Goal: Information Seeking & Learning: Check status

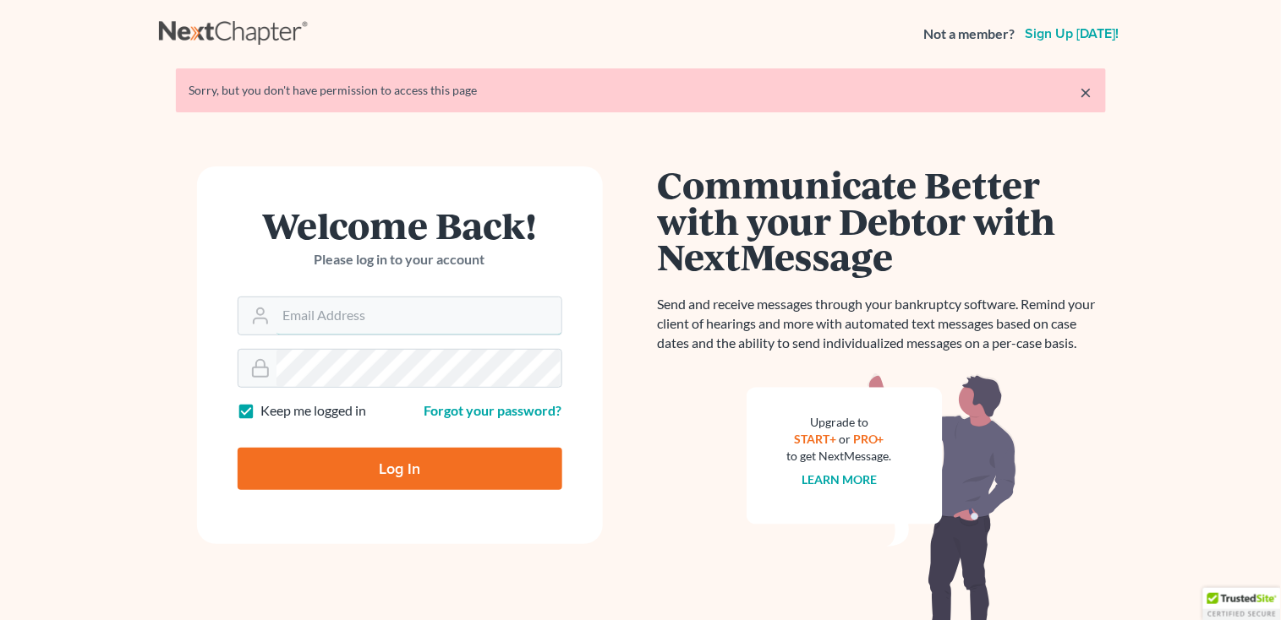
type input "sharonw@sfarthinglaw.com"
click at [387, 460] on input "Log In" at bounding box center [400, 469] width 325 height 42
type input "Thinking..."
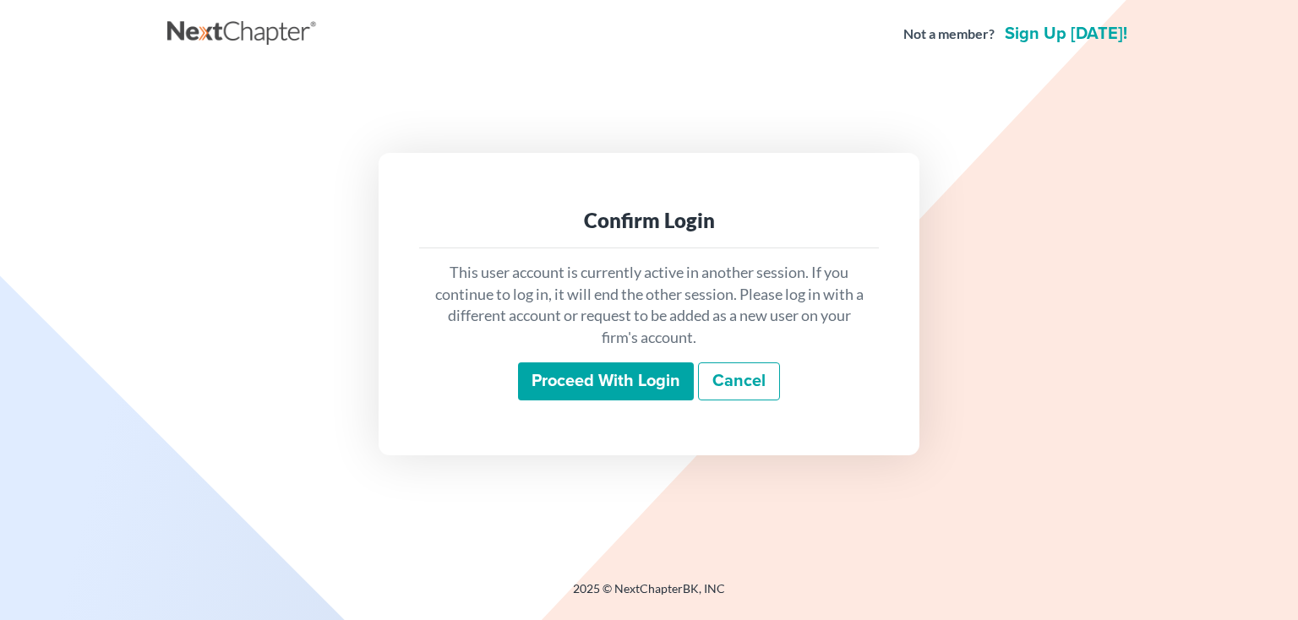
click at [570, 385] on input "Proceed with login" at bounding box center [606, 382] width 176 height 39
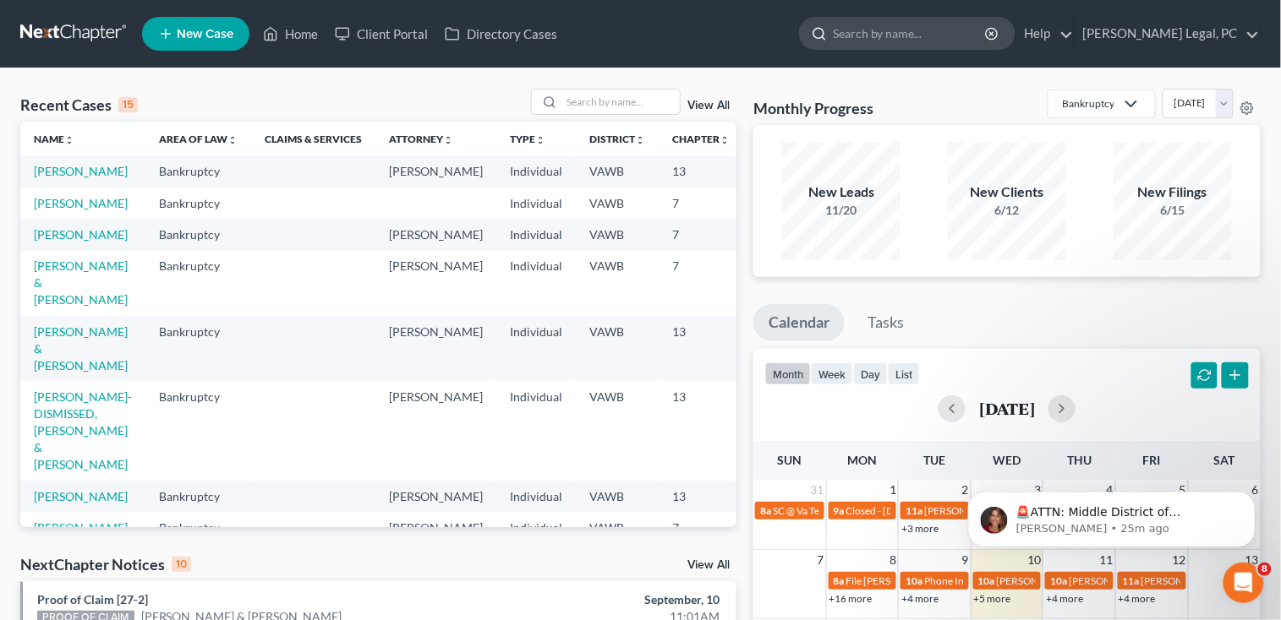
click at [953, 33] on input "search" at bounding box center [910, 33] width 155 height 31
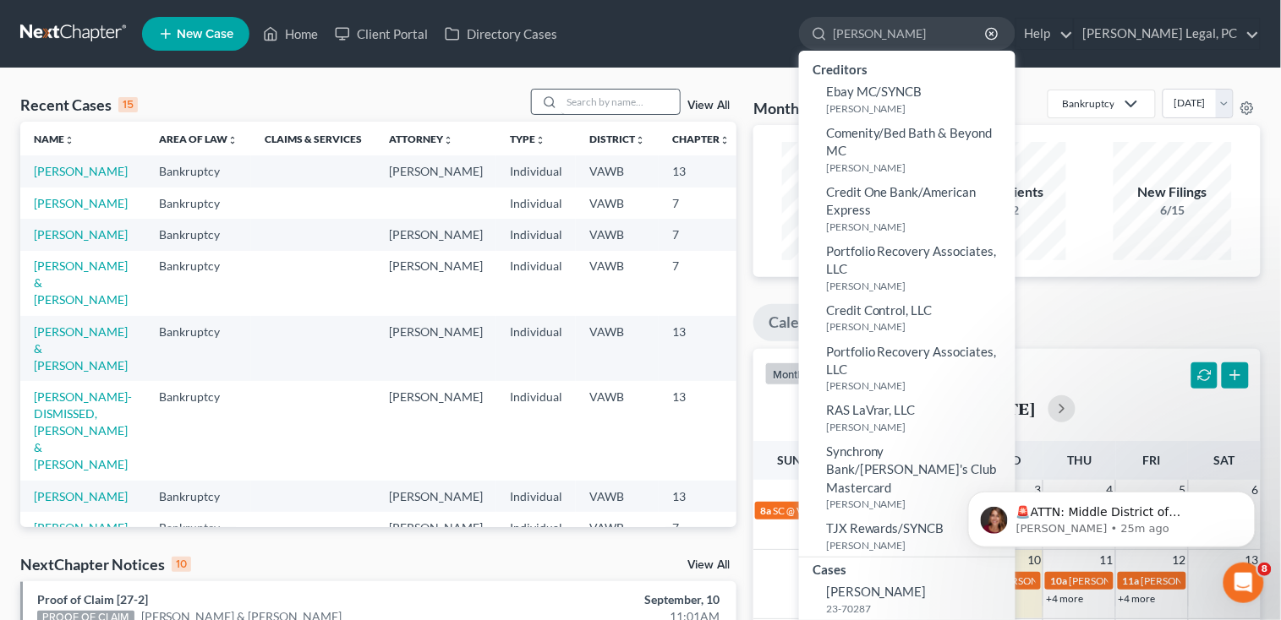
type input "[PERSON_NAME]"
click at [593, 102] on input "search" at bounding box center [620, 102] width 118 height 25
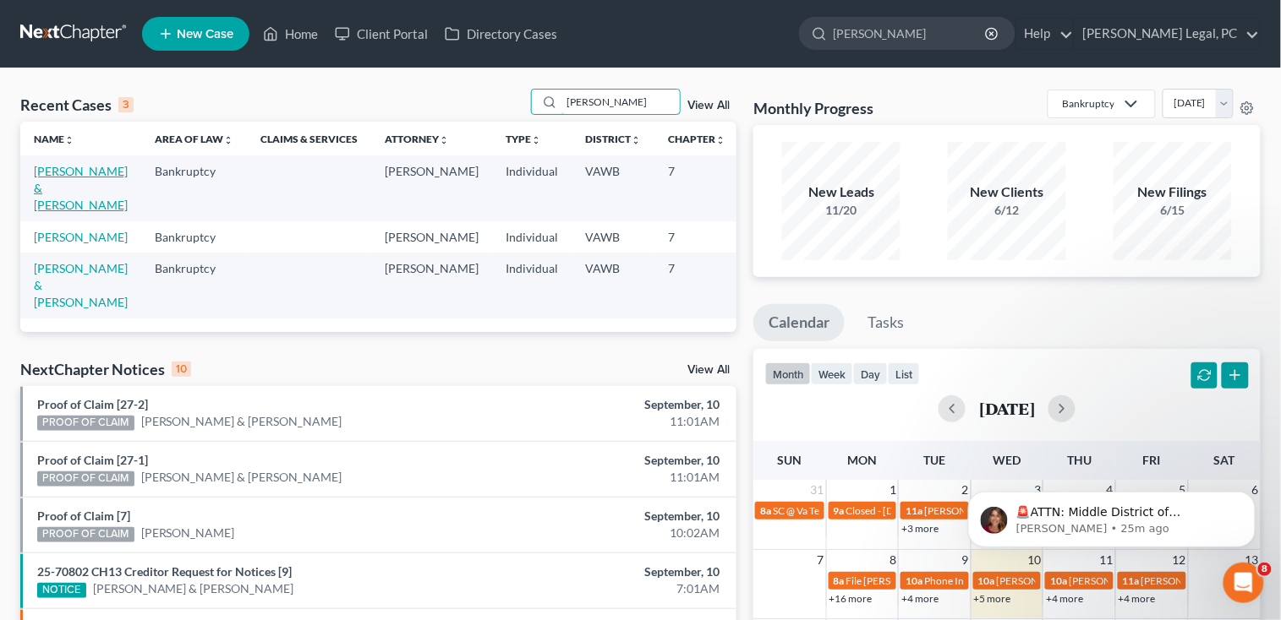
type input "[PERSON_NAME]"
click at [54, 202] on link "[PERSON_NAME] & [PERSON_NAME]" at bounding box center [81, 188] width 94 height 48
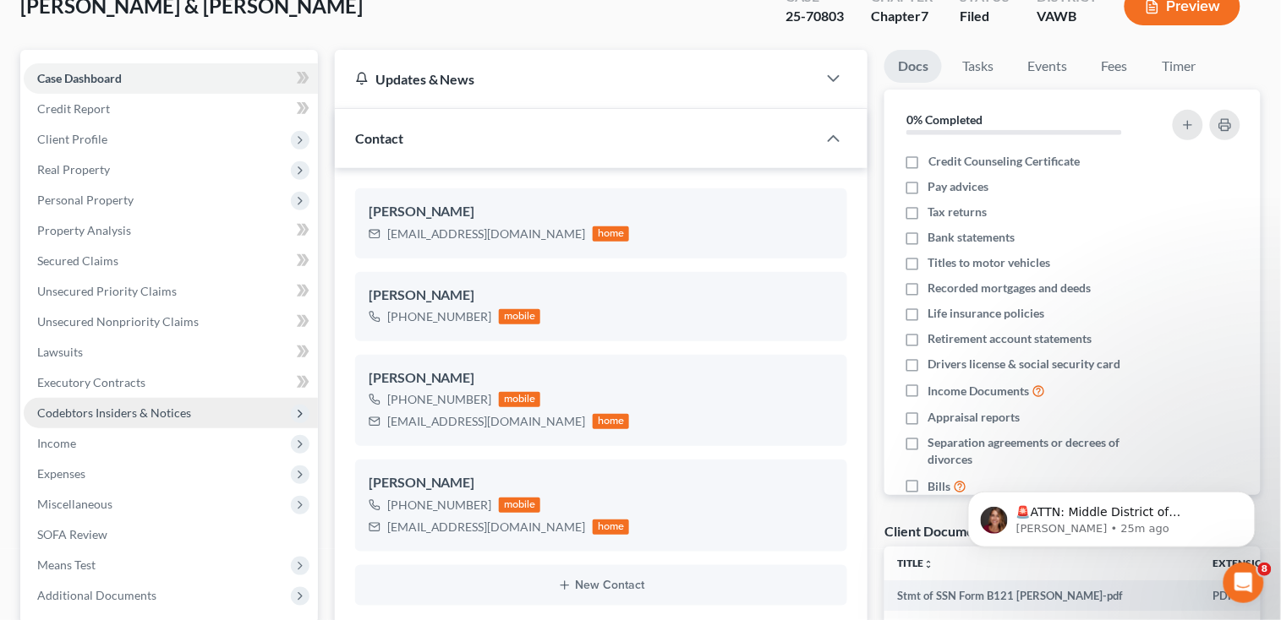
scroll to position [225, 0]
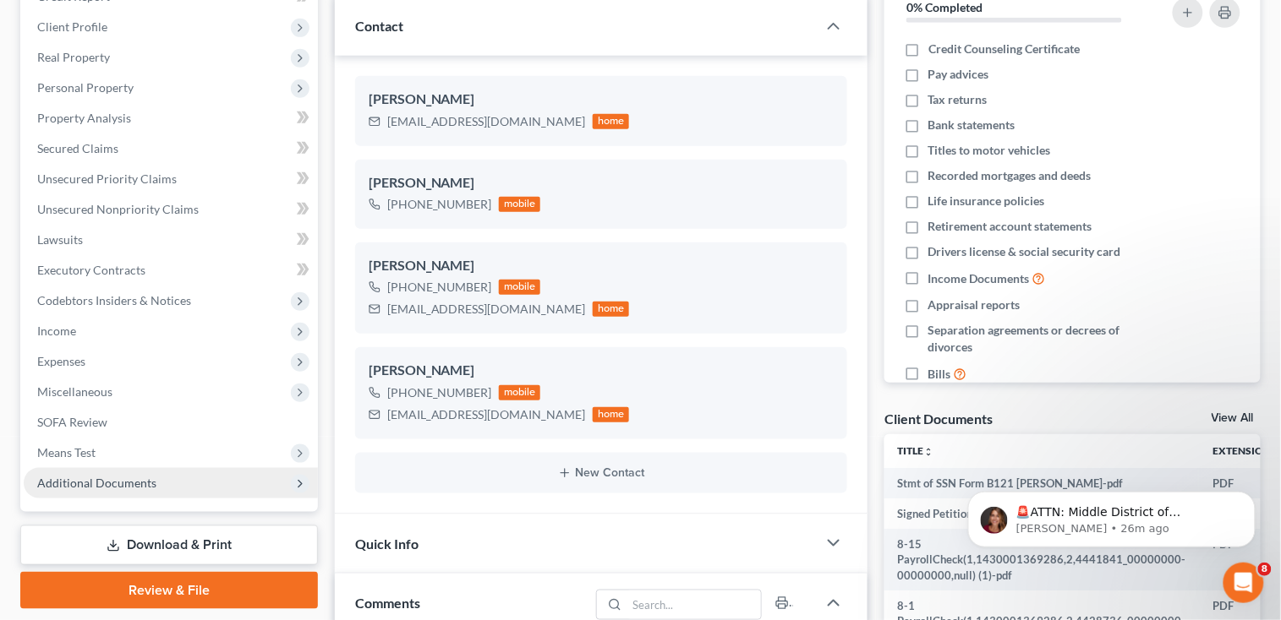
click at [116, 482] on span "Additional Documents" at bounding box center [96, 483] width 119 height 14
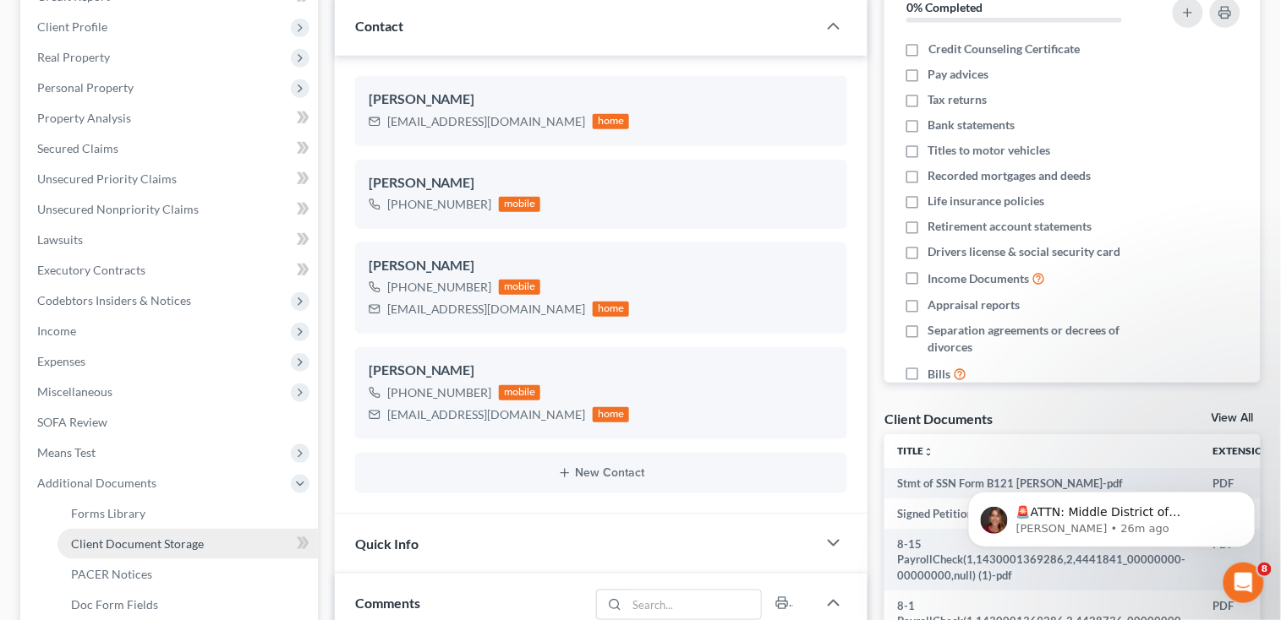
click at [129, 544] on span "Client Document Storage" at bounding box center [137, 544] width 133 height 14
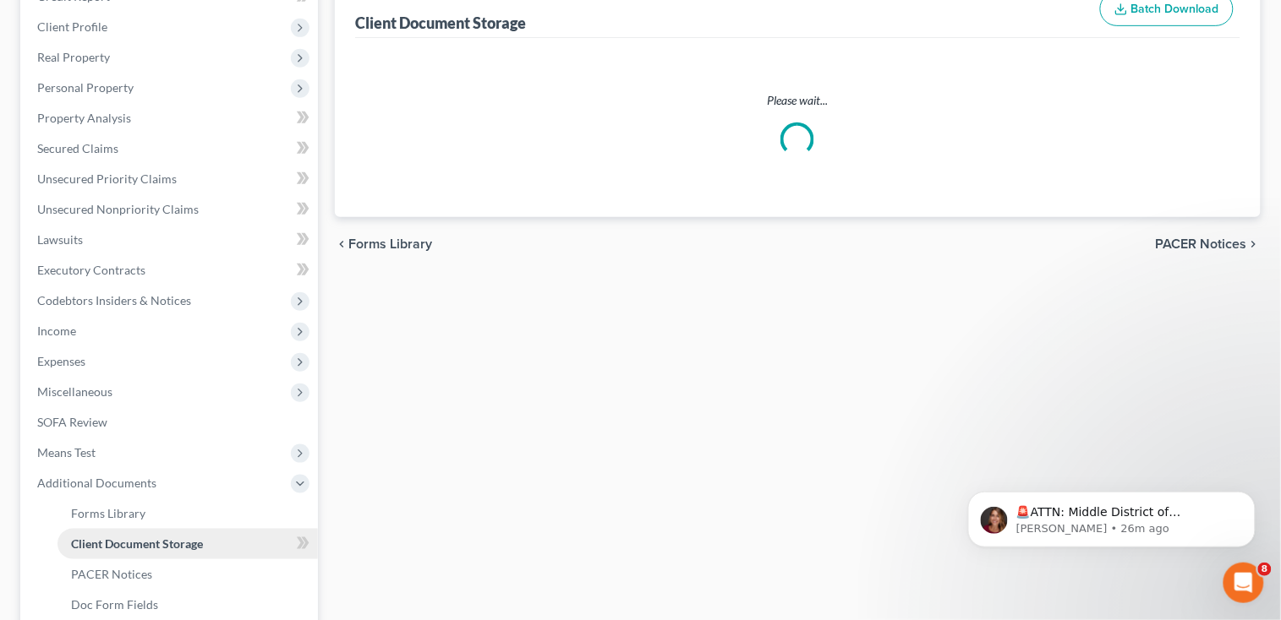
scroll to position [42, 0]
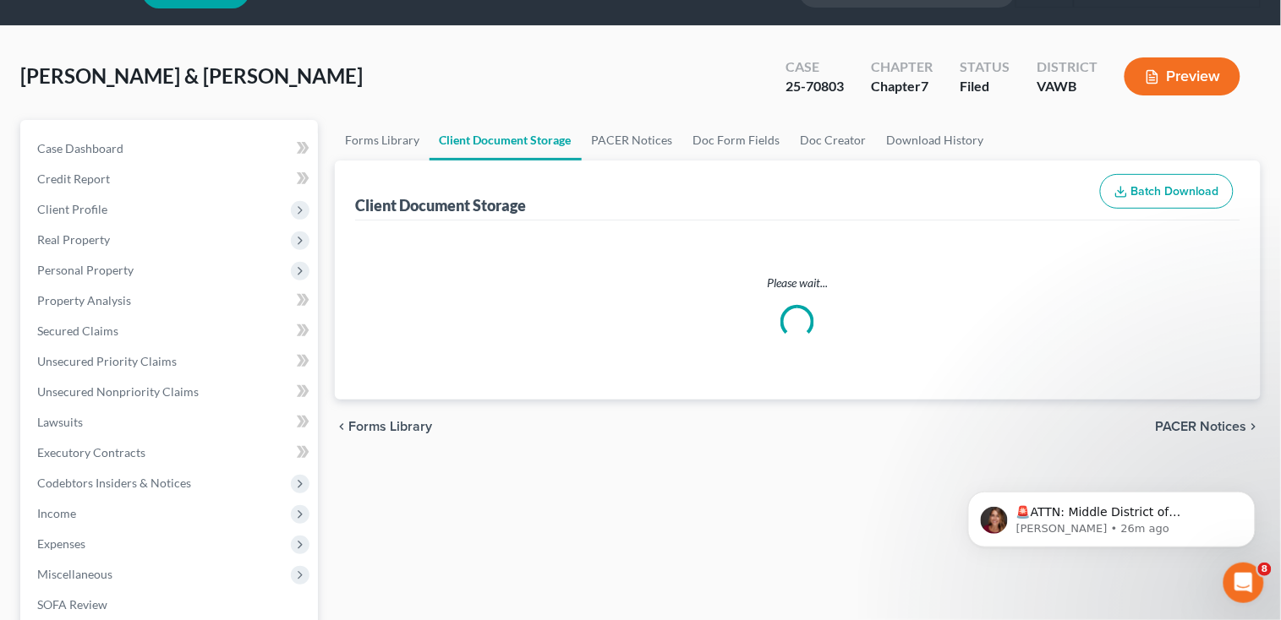
select select "0"
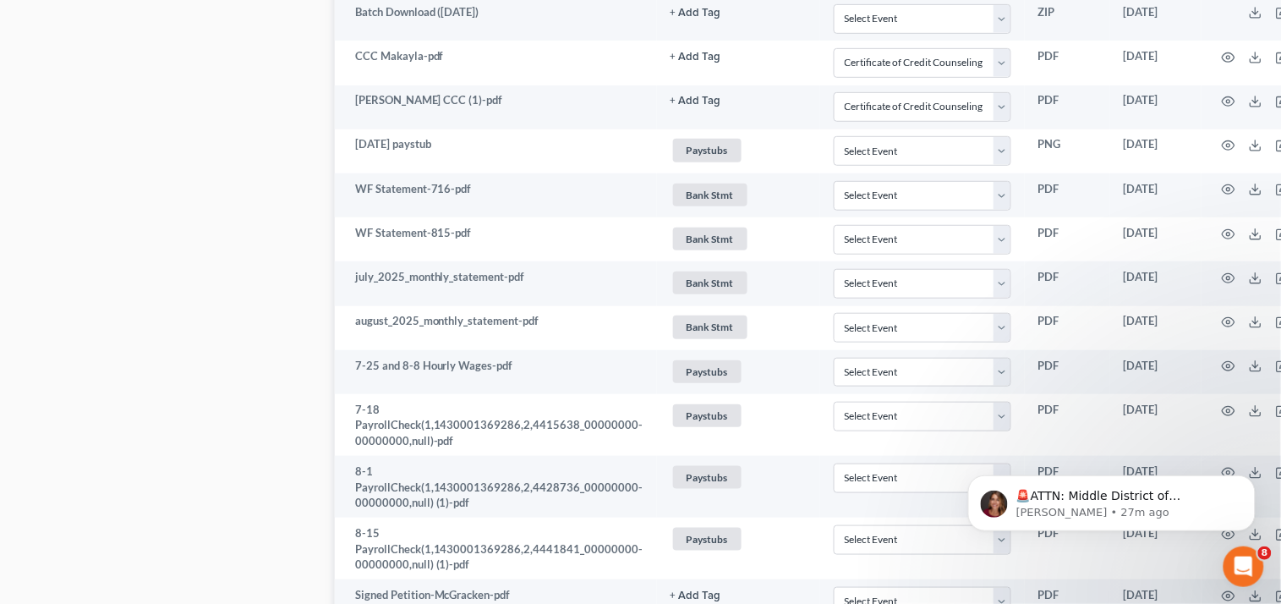
scroll to position [1915, 0]
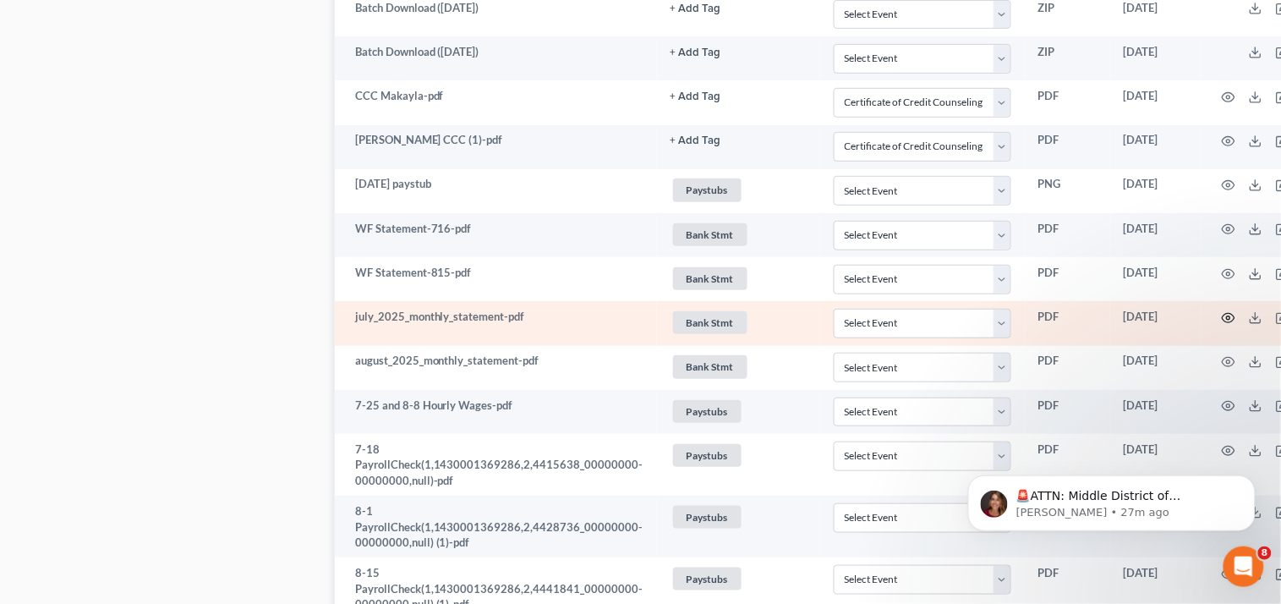
click at [1221, 317] on icon "button" at bounding box center [1227, 317] width 13 height 9
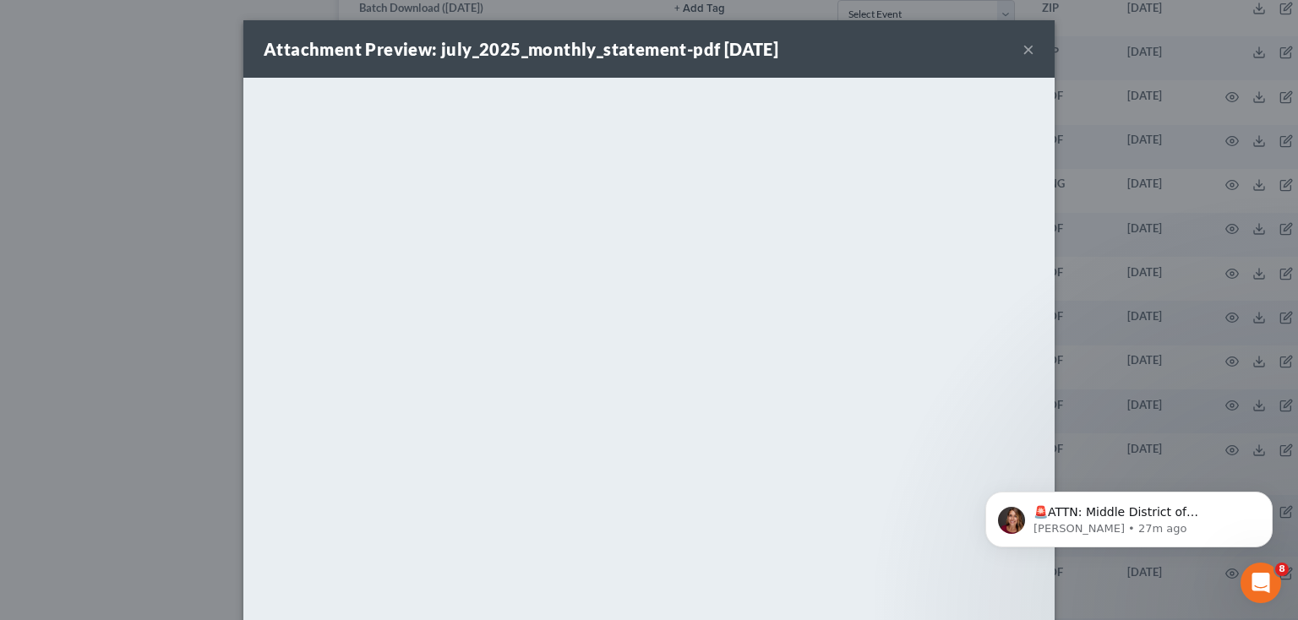
click at [1023, 51] on button "×" at bounding box center [1029, 49] width 12 height 20
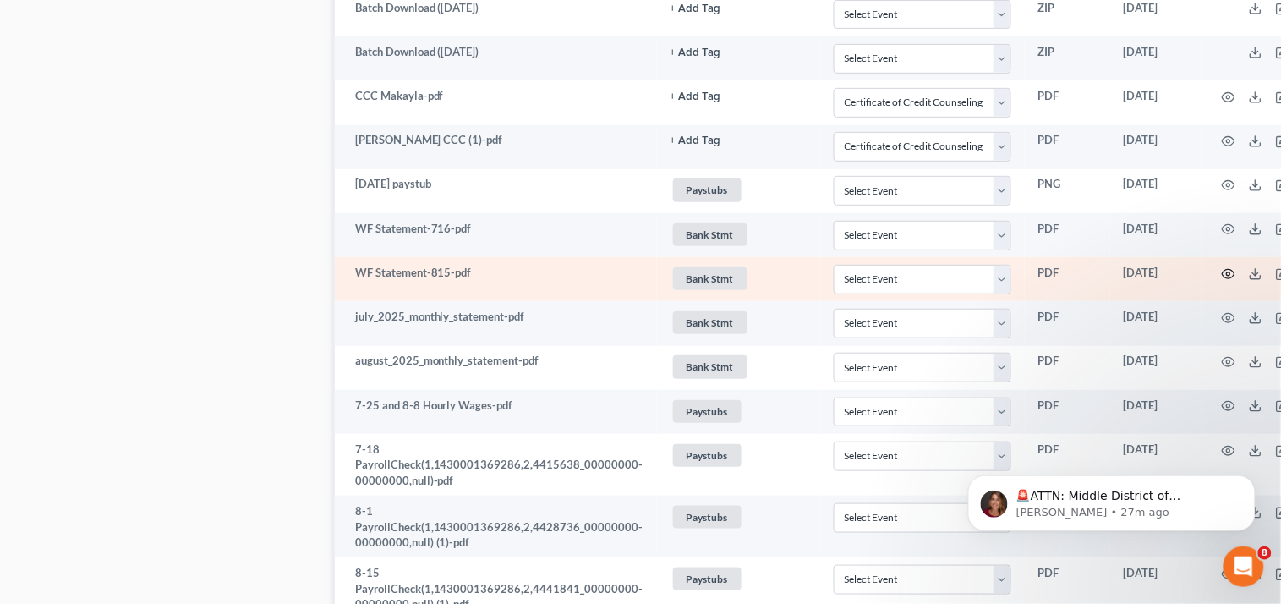
click at [1221, 277] on icon "button" at bounding box center [1228, 274] width 14 height 14
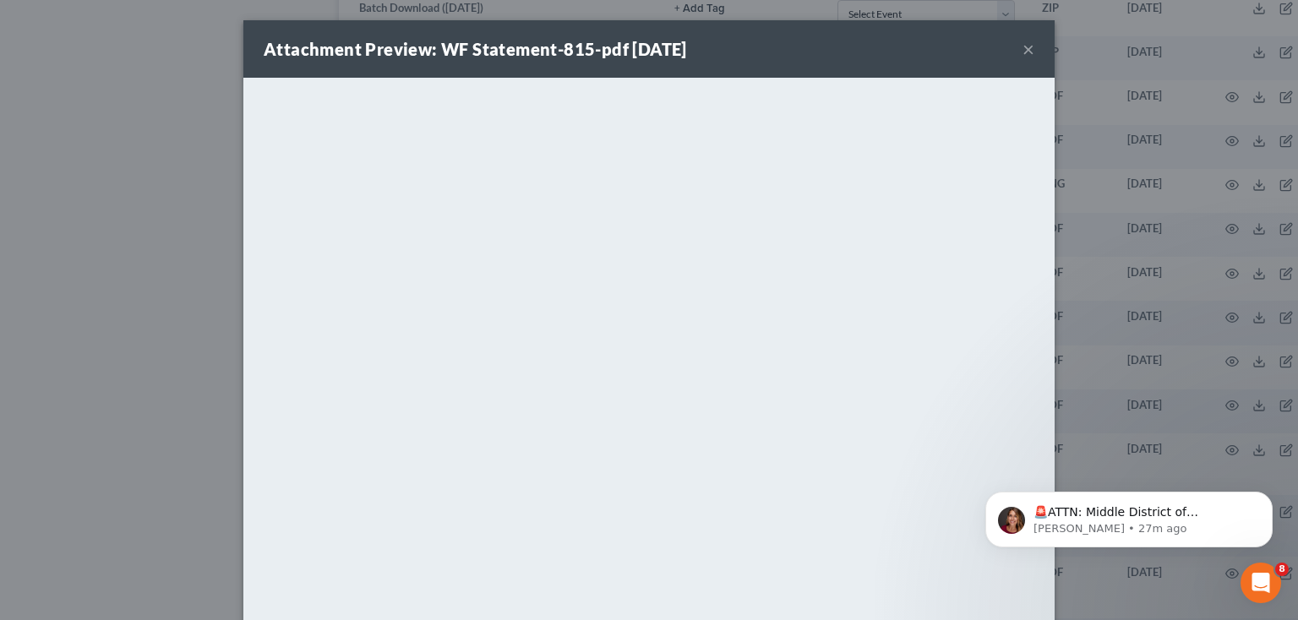
click at [1023, 39] on button "×" at bounding box center [1029, 49] width 12 height 20
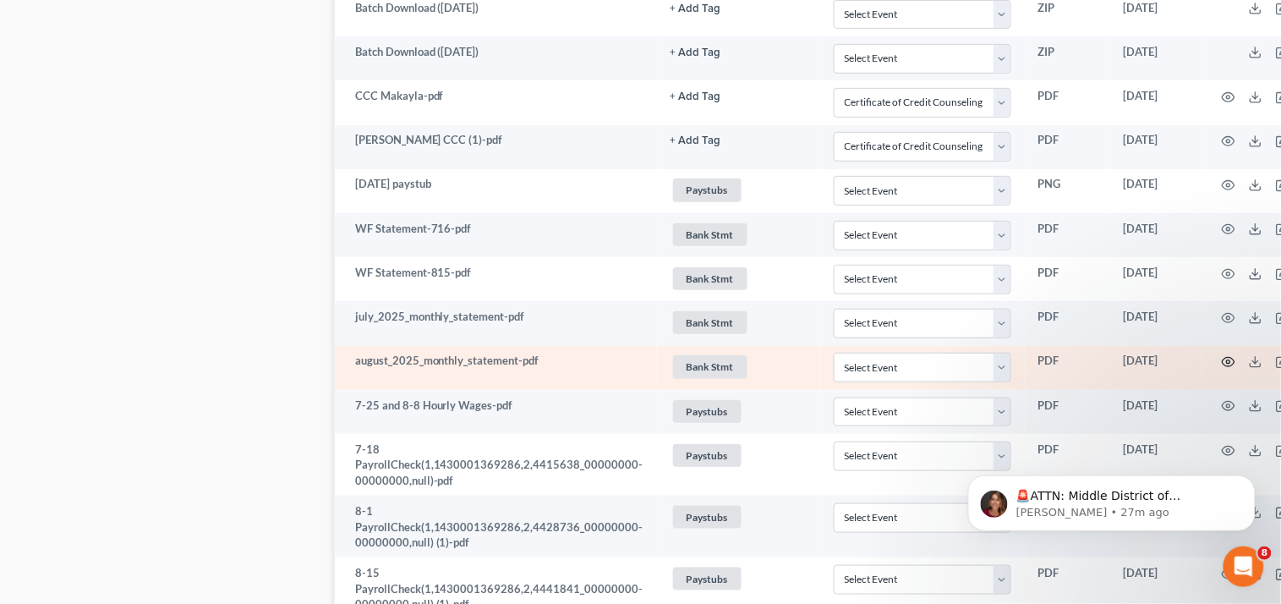
click at [1221, 365] on icon "button" at bounding box center [1228, 362] width 14 height 14
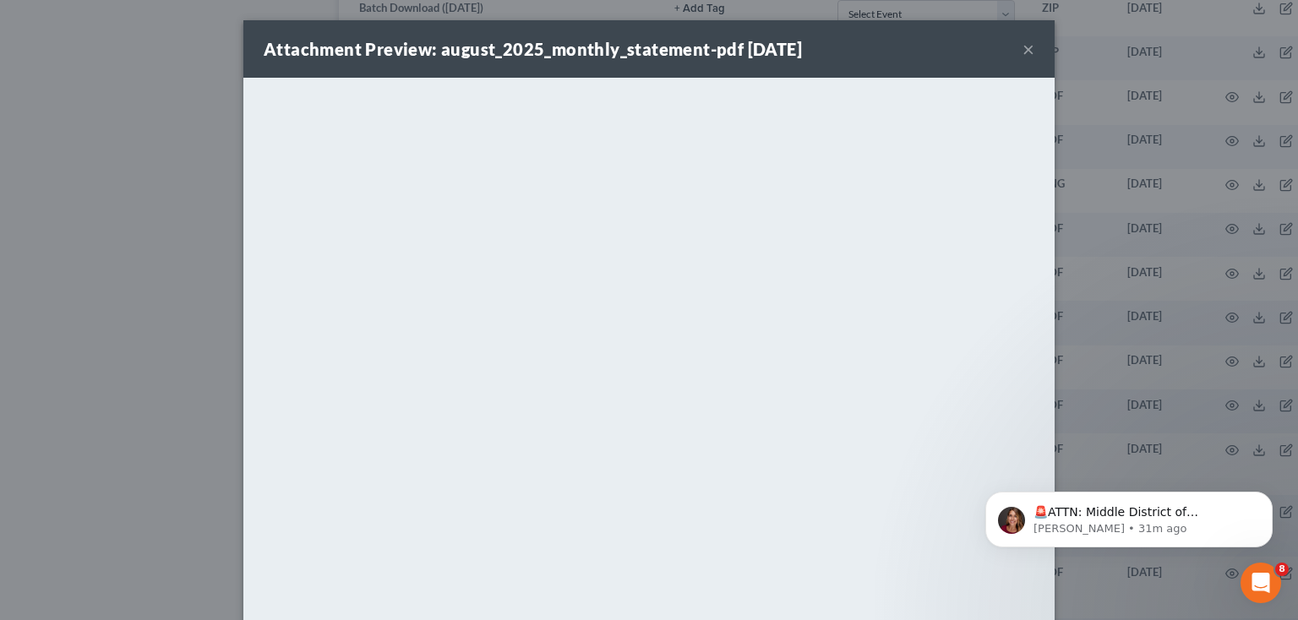
click at [1014, 35] on div "Attachment Preview: august_2025_monthly_statement-pdf [DATE] ×" at bounding box center [648, 48] width 811 height 57
click at [1023, 48] on button "×" at bounding box center [1029, 49] width 12 height 20
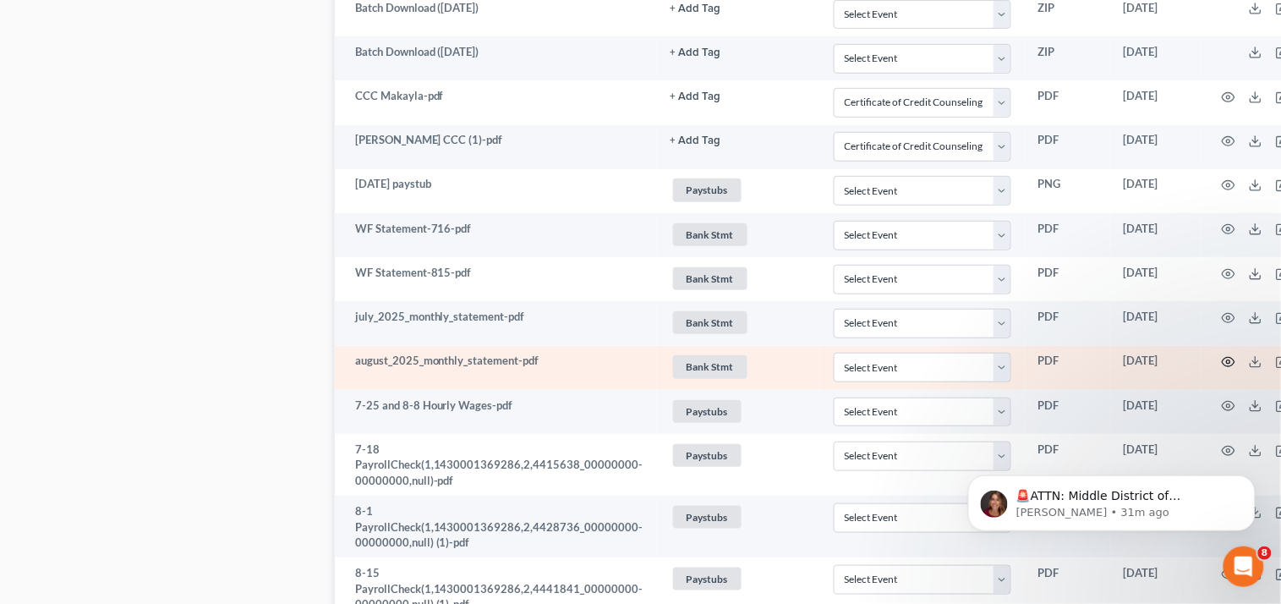
click at [1221, 363] on icon "button" at bounding box center [1228, 362] width 14 height 14
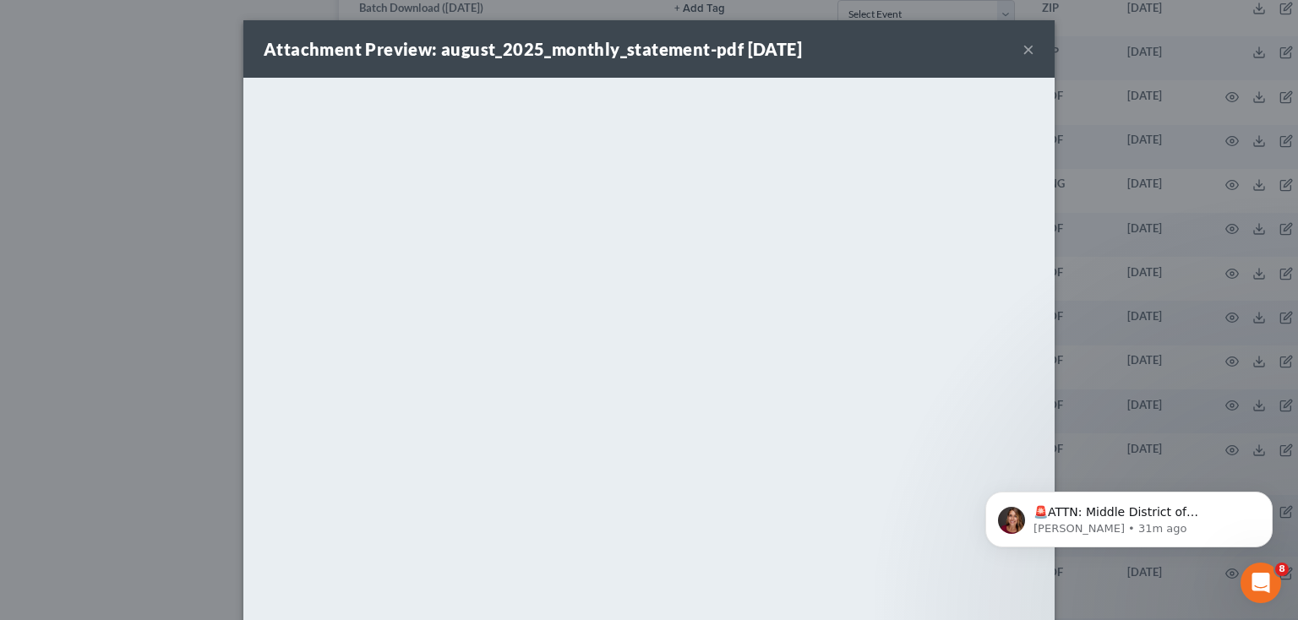
click at [1023, 46] on button "×" at bounding box center [1029, 49] width 12 height 20
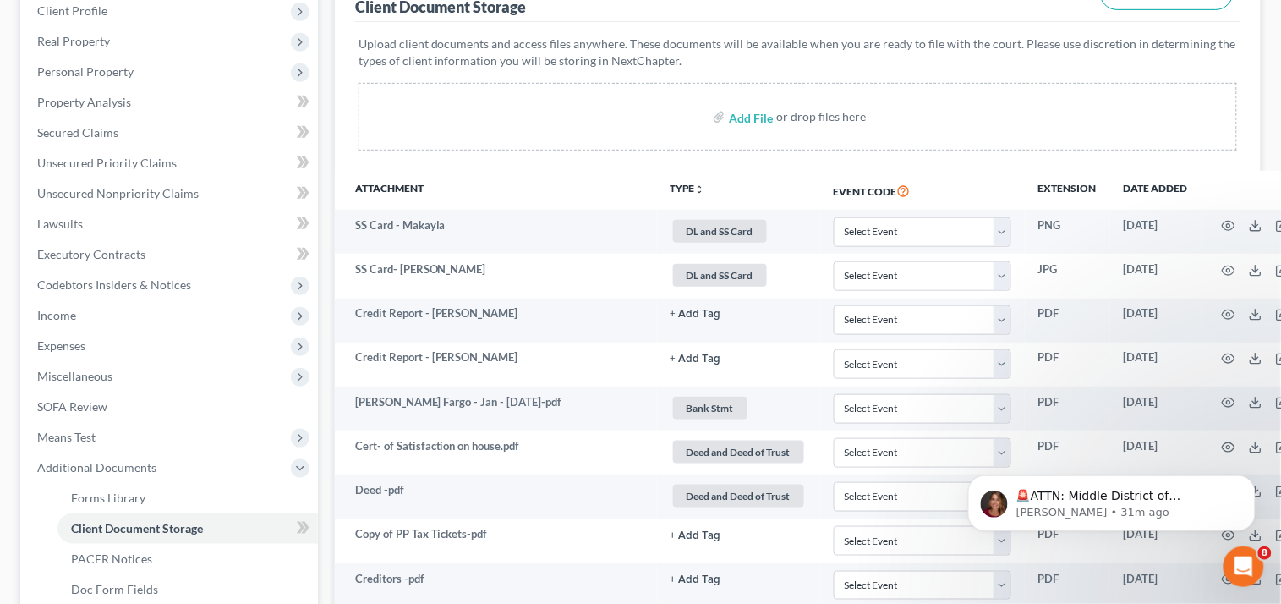
scroll to position [239, 0]
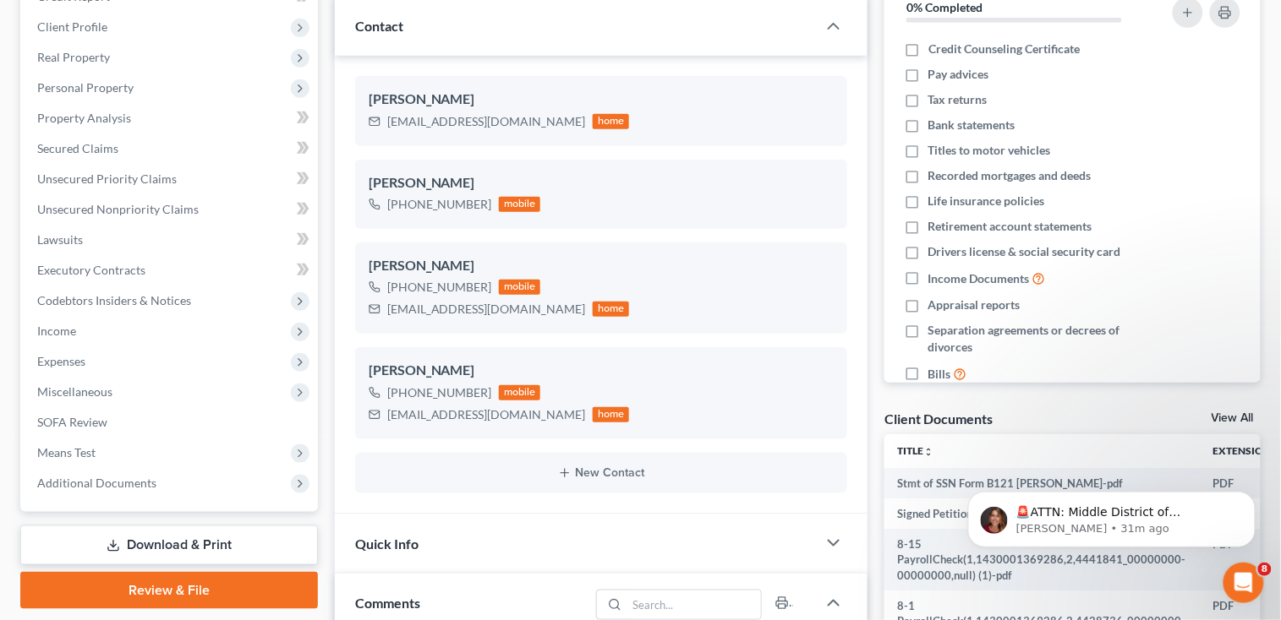
scroll to position [1208, 0]
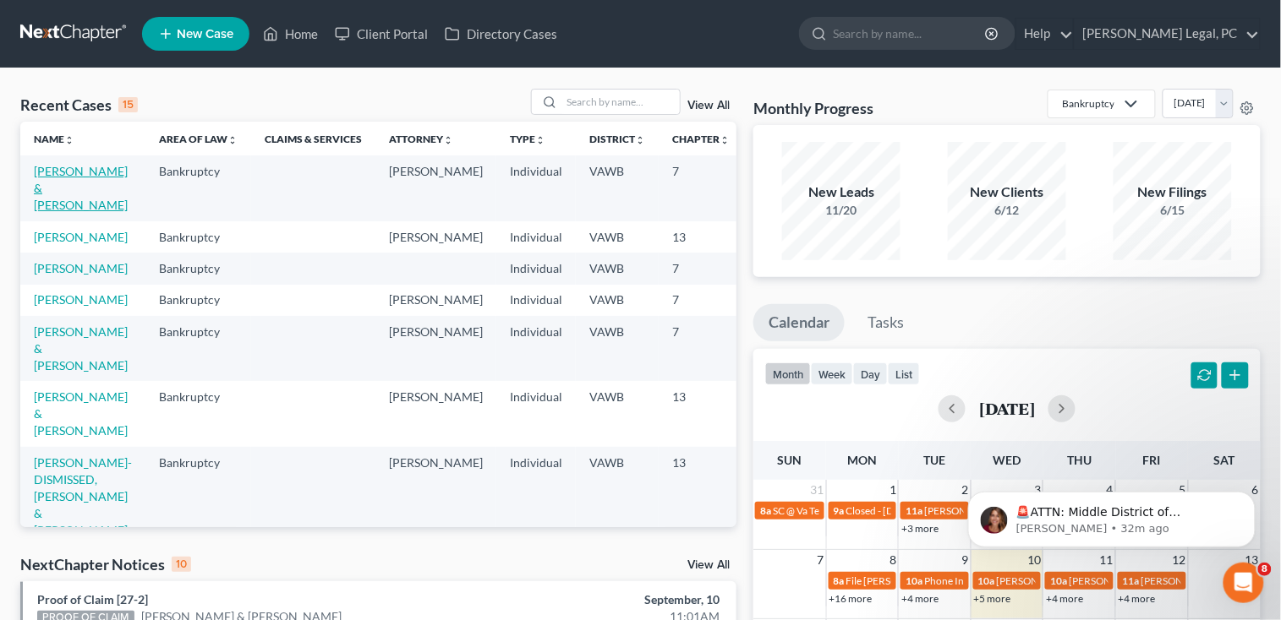
click at [59, 198] on link "[PERSON_NAME] & [PERSON_NAME]" at bounding box center [81, 188] width 94 height 48
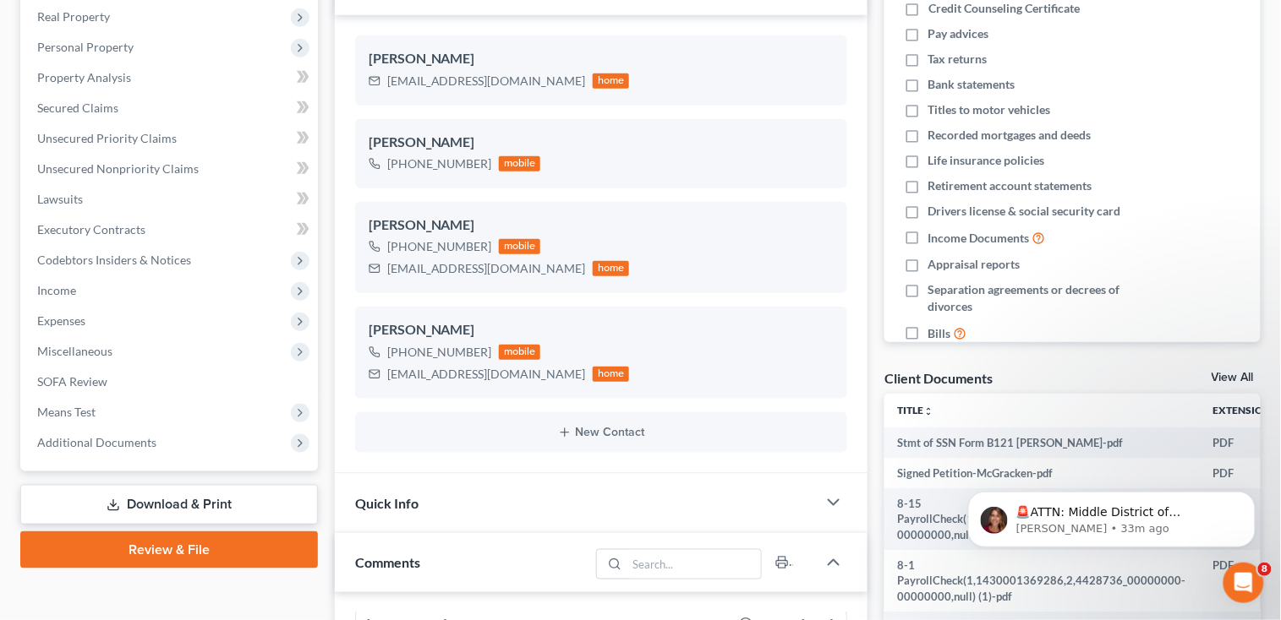
scroll to position [451, 0]
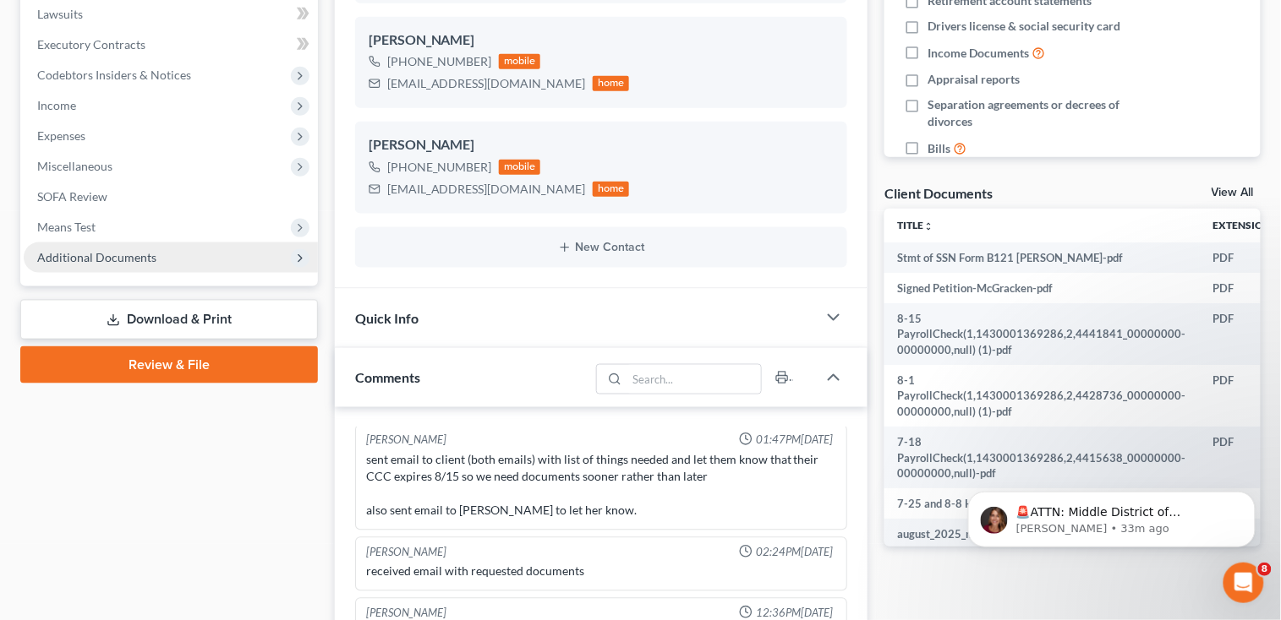
click at [112, 265] on span "Additional Documents" at bounding box center [171, 258] width 294 height 30
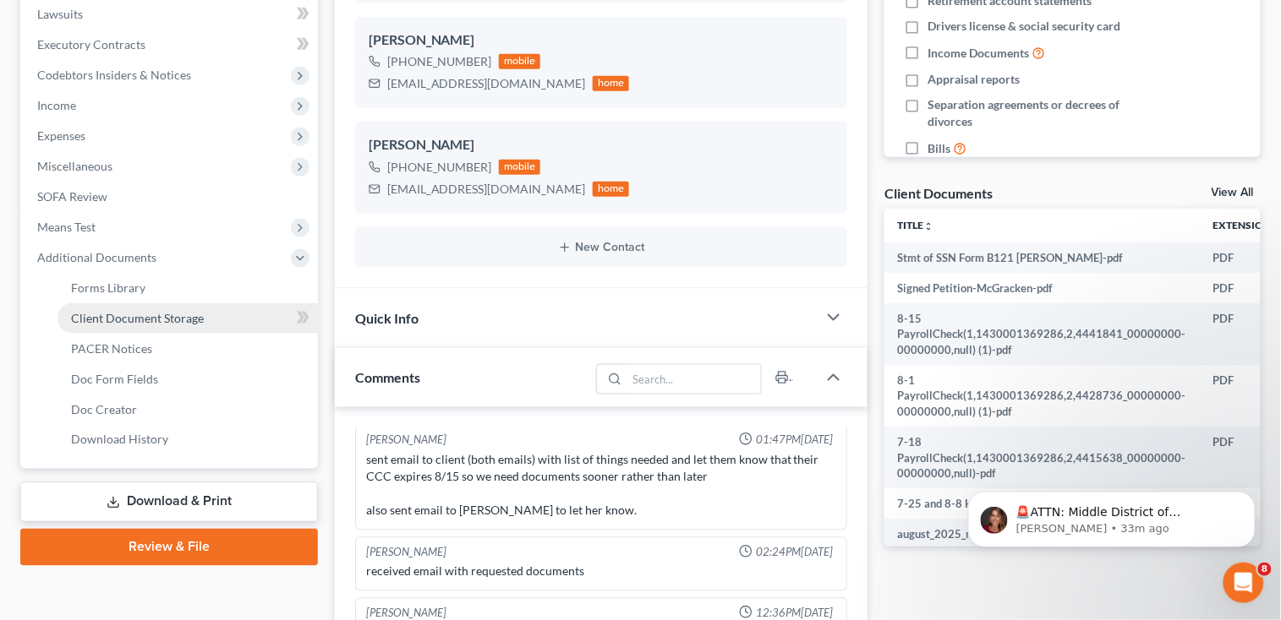
click at [113, 321] on span "Client Document Storage" at bounding box center [137, 318] width 133 height 14
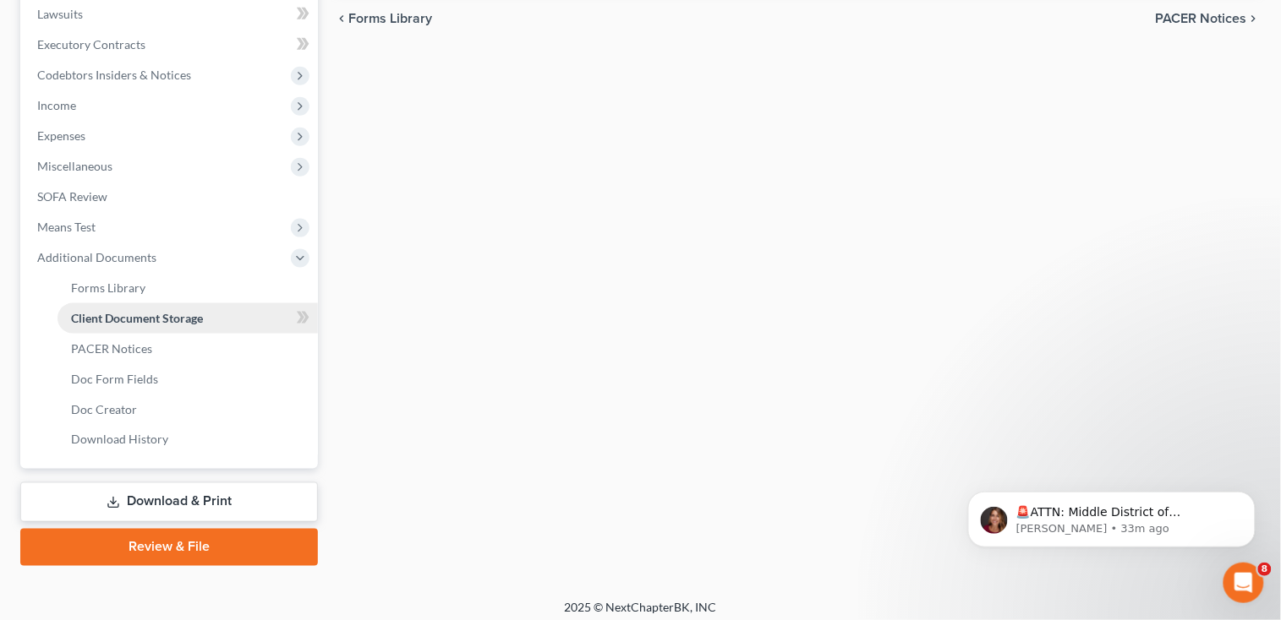
scroll to position [29, 0]
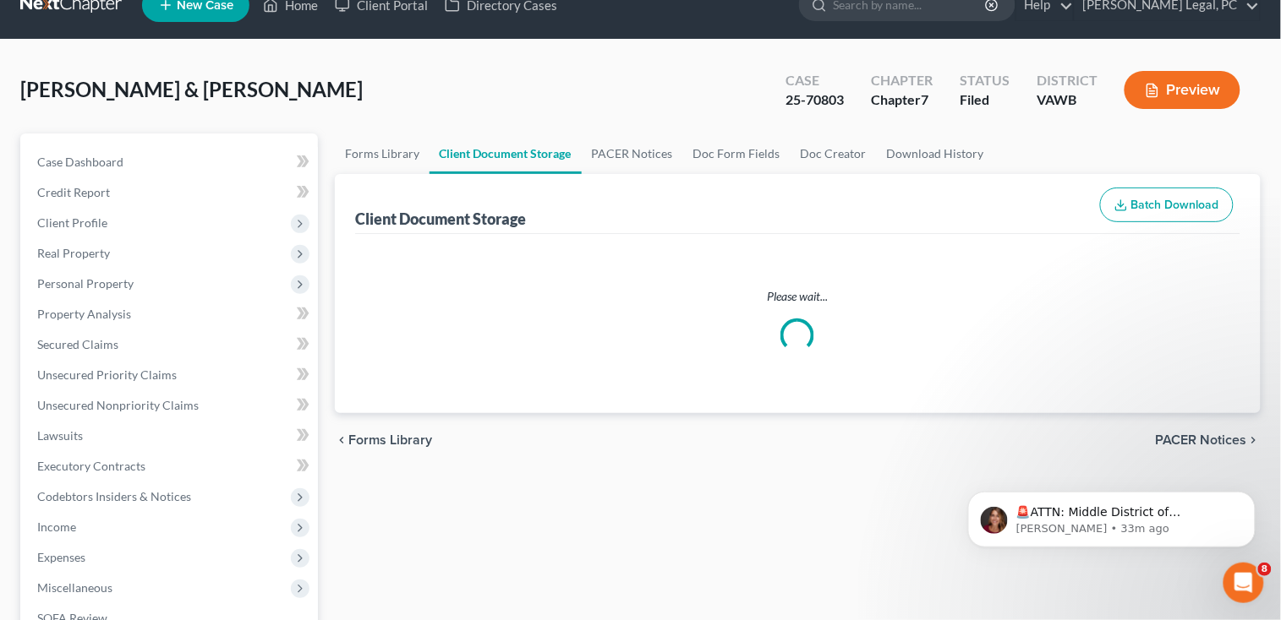
select select "0"
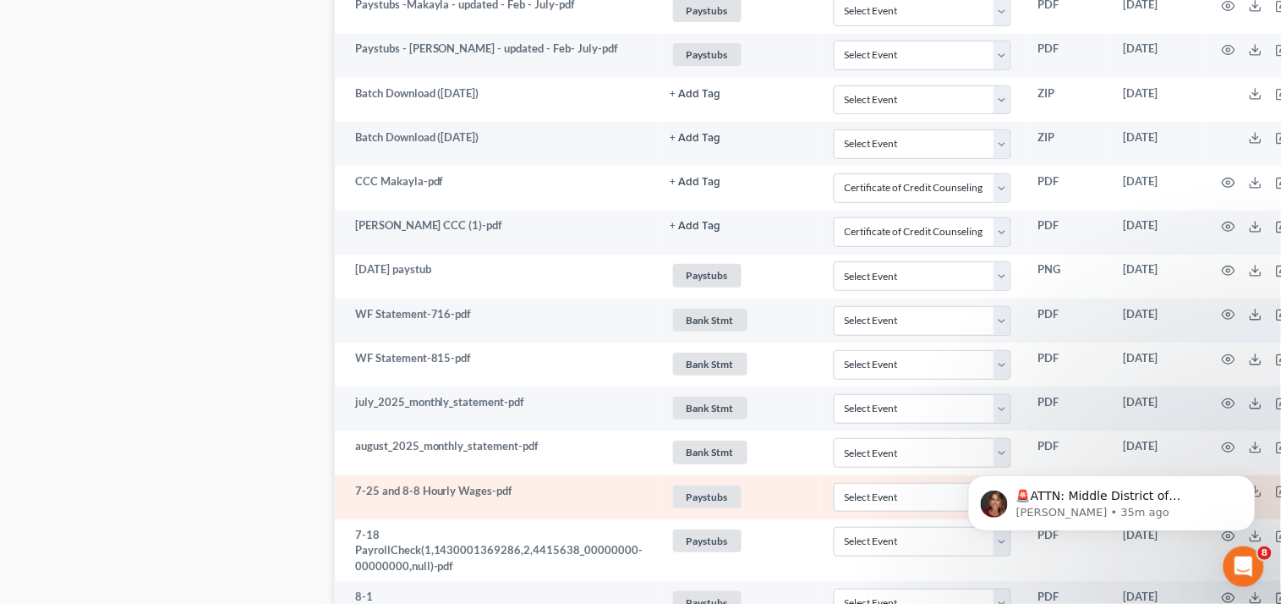
scroll to position [1803, 0]
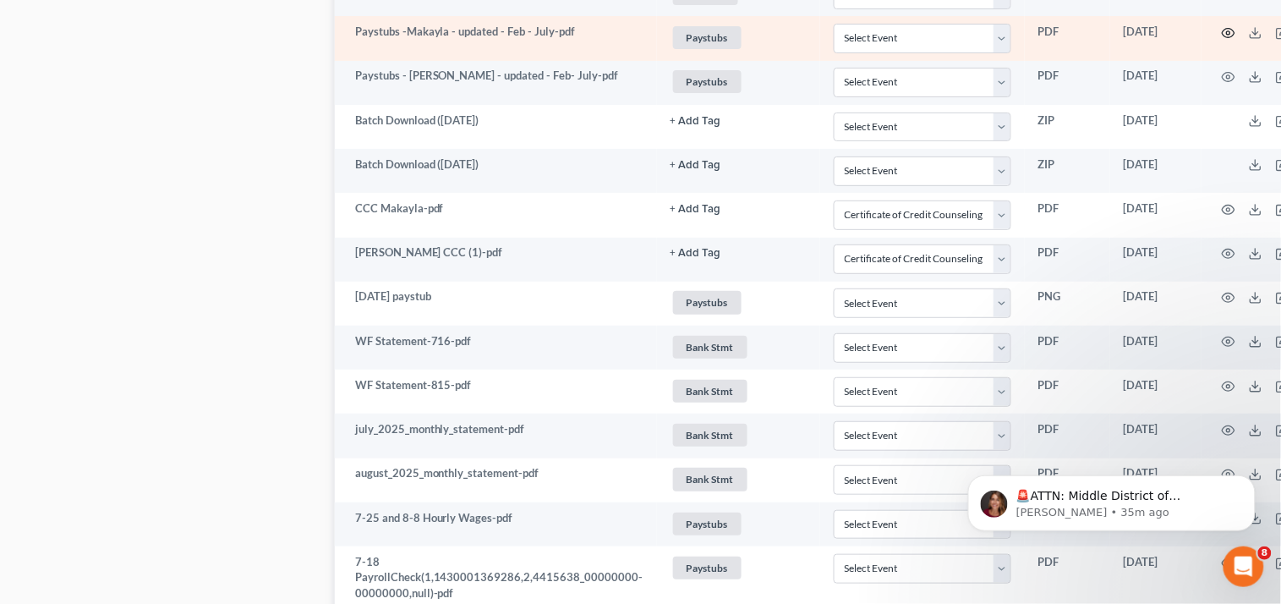
click at [1221, 36] on icon "button" at bounding box center [1228, 33] width 14 height 14
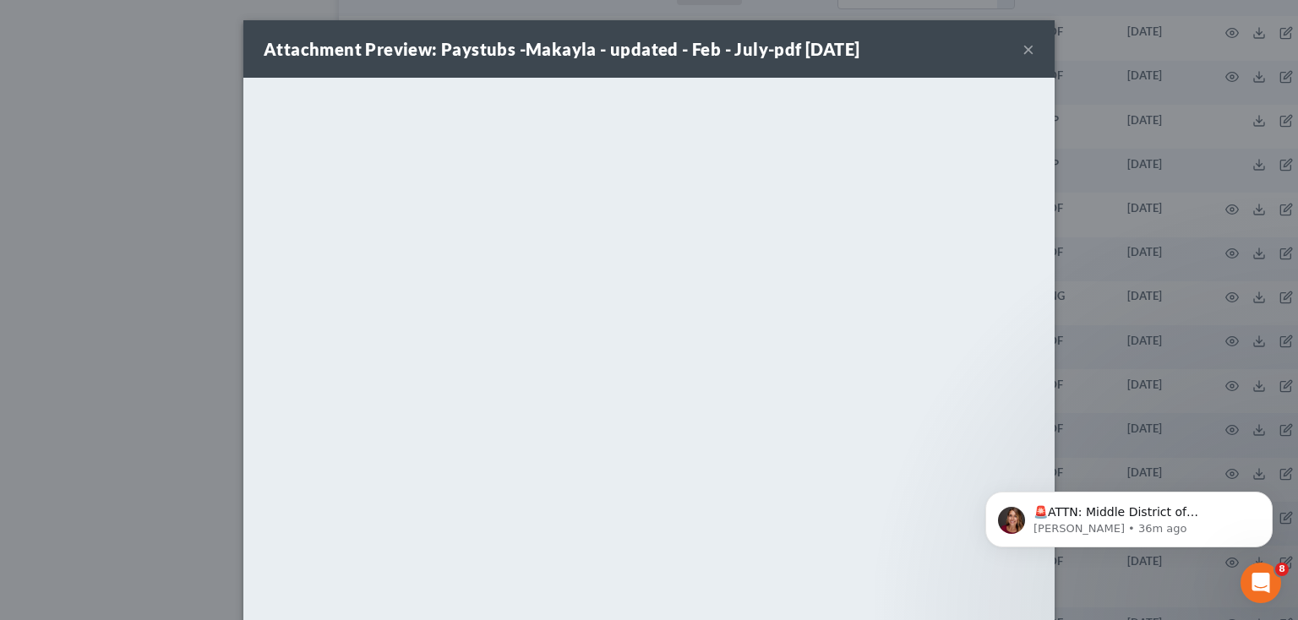
click at [1112, 598] on div "Attachment Preview: Paystubs -Makayla - updated - Feb - July-pdf [DATE] × <obje…" at bounding box center [649, 310] width 1298 height 620
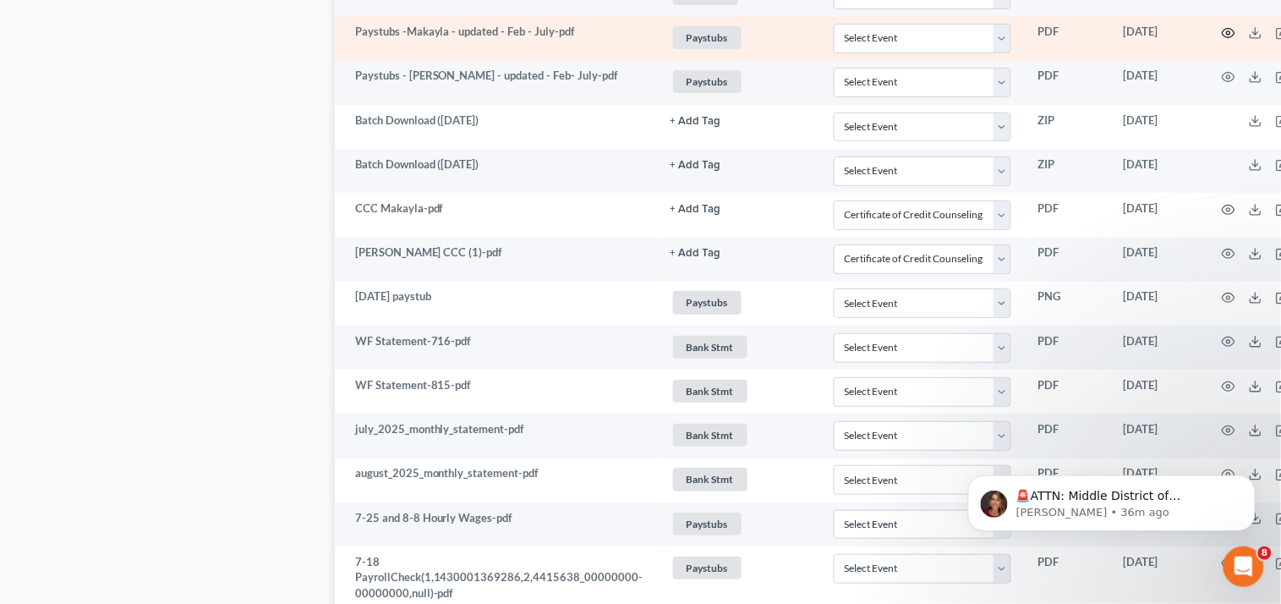
click at [1221, 36] on icon "button" at bounding box center [1228, 33] width 14 height 14
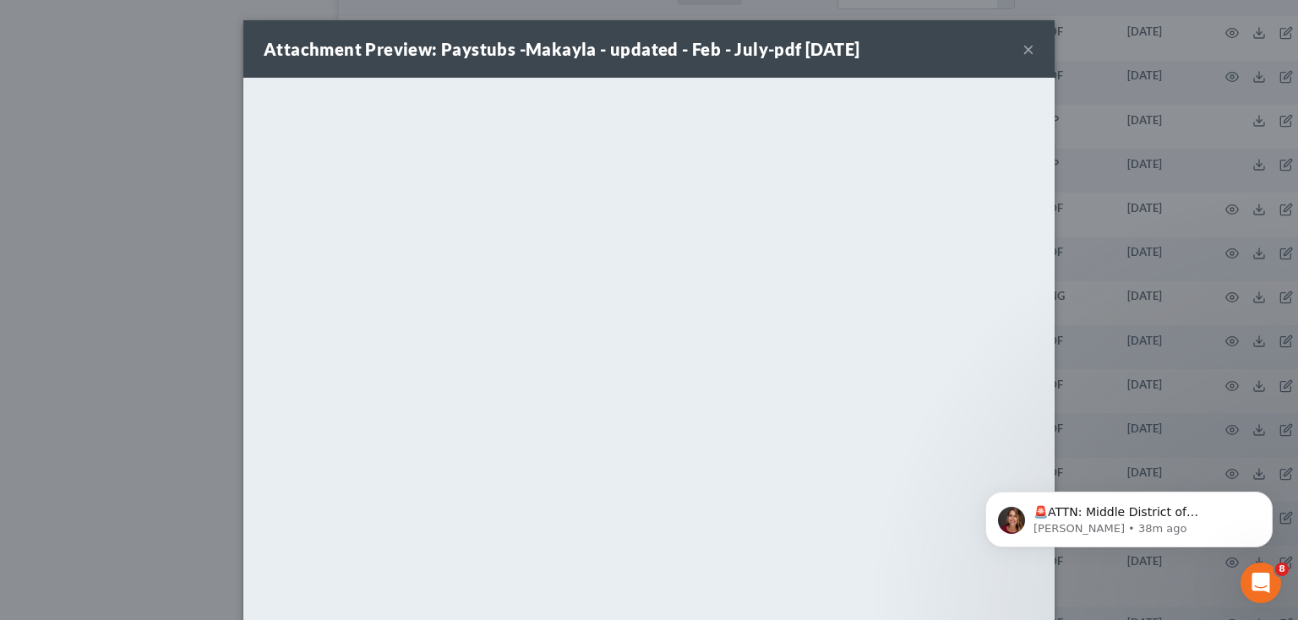
click at [1011, 51] on div "Attachment Preview: Paystubs -Makayla - updated - Feb - July-pdf [DATE] ×" at bounding box center [648, 48] width 811 height 57
click at [1023, 50] on button "×" at bounding box center [1029, 49] width 12 height 20
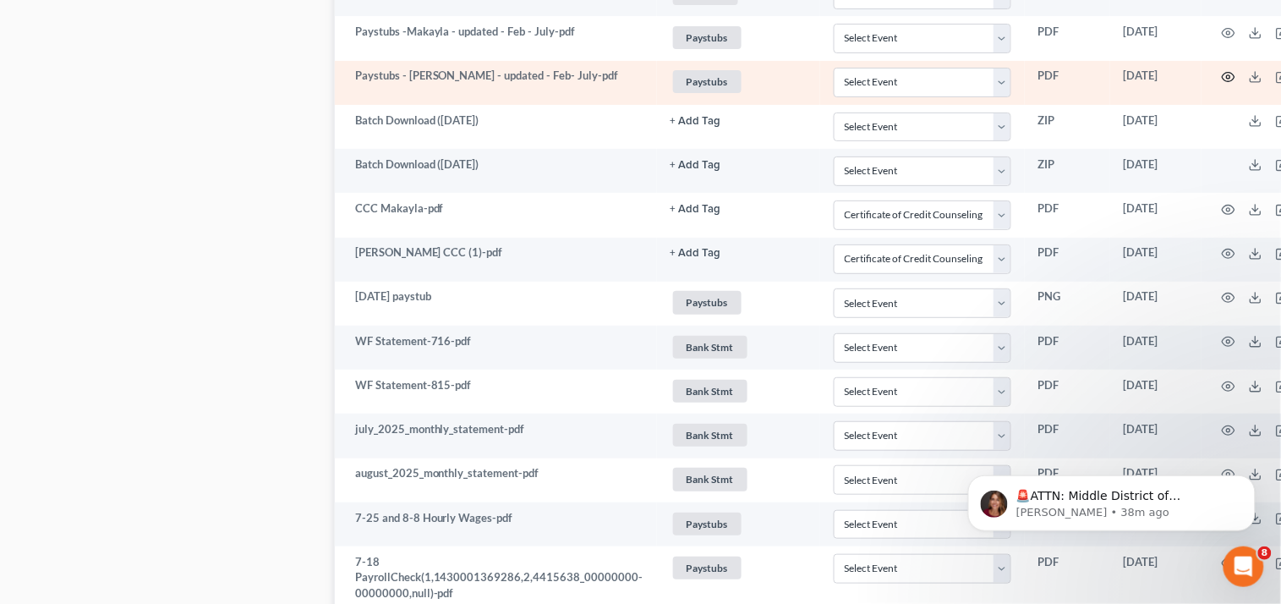
click at [1221, 77] on icon "button" at bounding box center [1228, 77] width 14 height 14
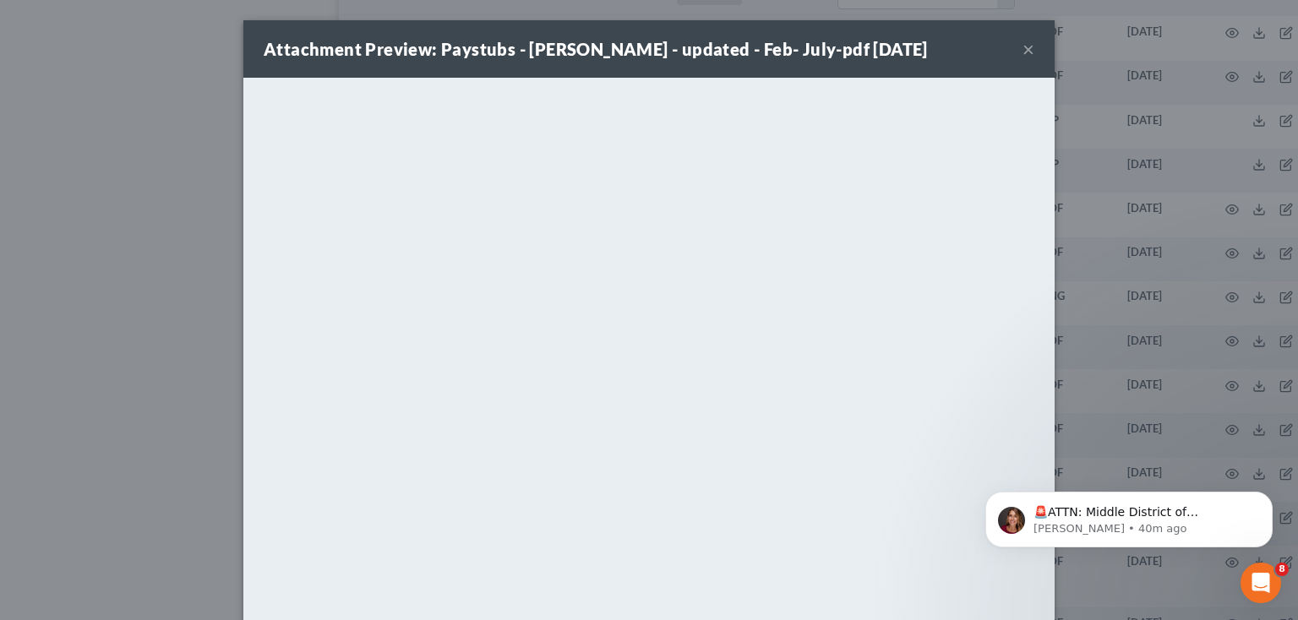
click at [1023, 47] on button "×" at bounding box center [1029, 49] width 12 height 20
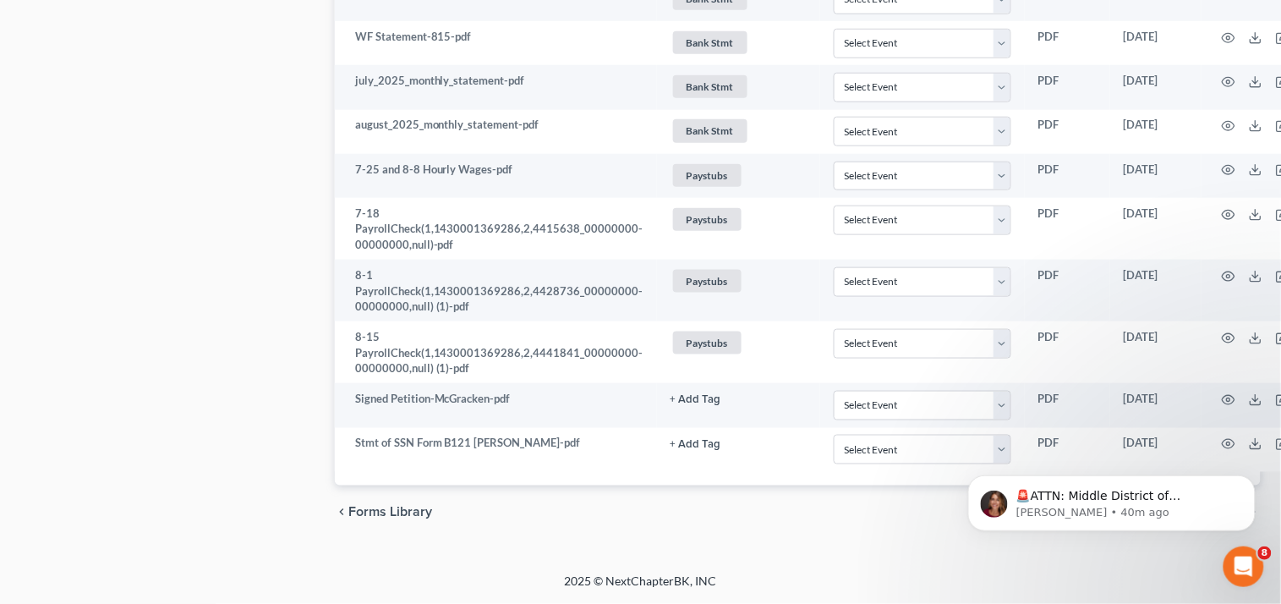
scroll to position [2155, 0]
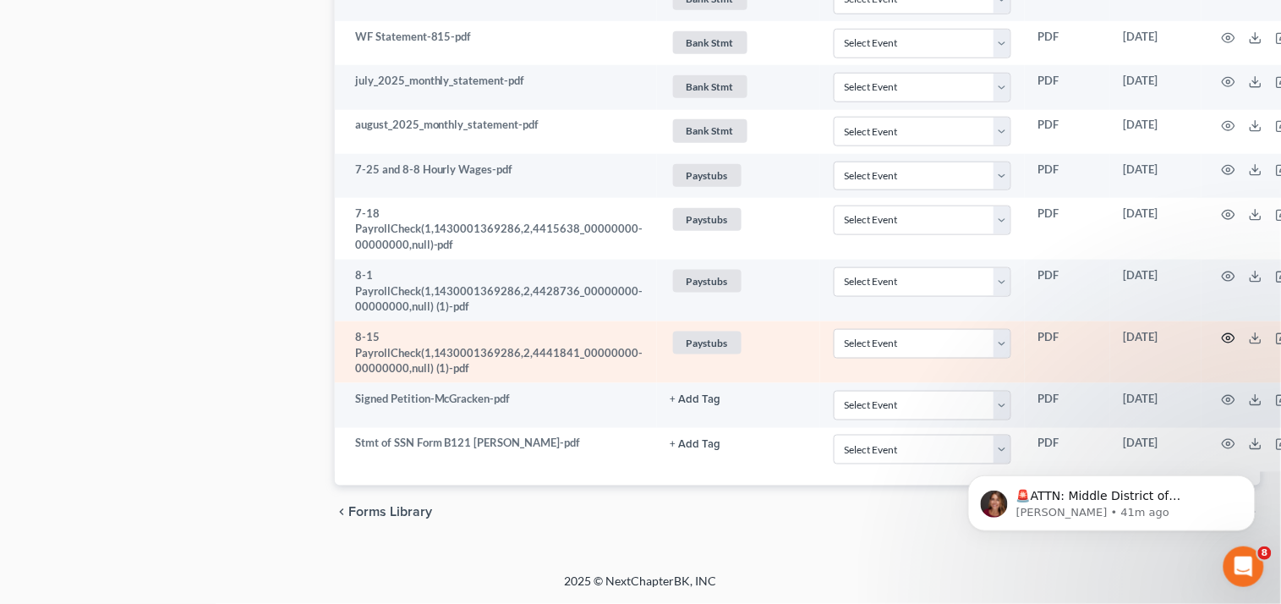
click at [1221, 338] on icon "button" at bounding box center [1228, 338] width 14 height 14
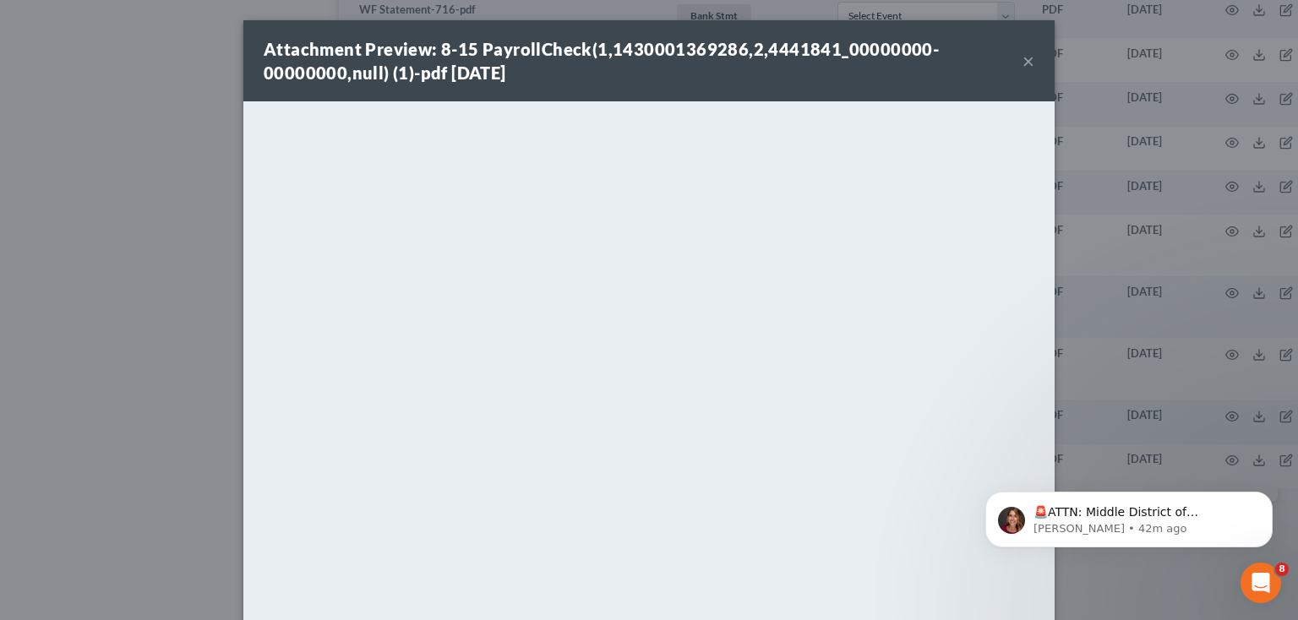
click at [1023, 62] on button "×" at bounding box center [1029, 61] width 12 height 20
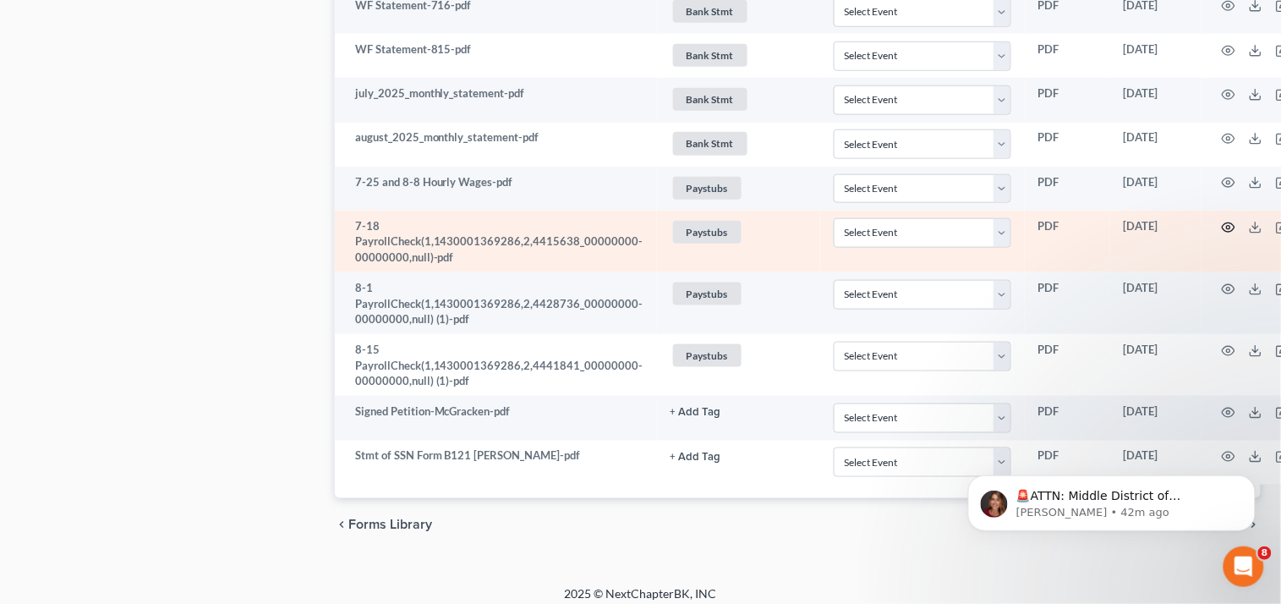
click at [1221, 225] on icon "button" at bounding box center [1228, 228] width 14 height 14
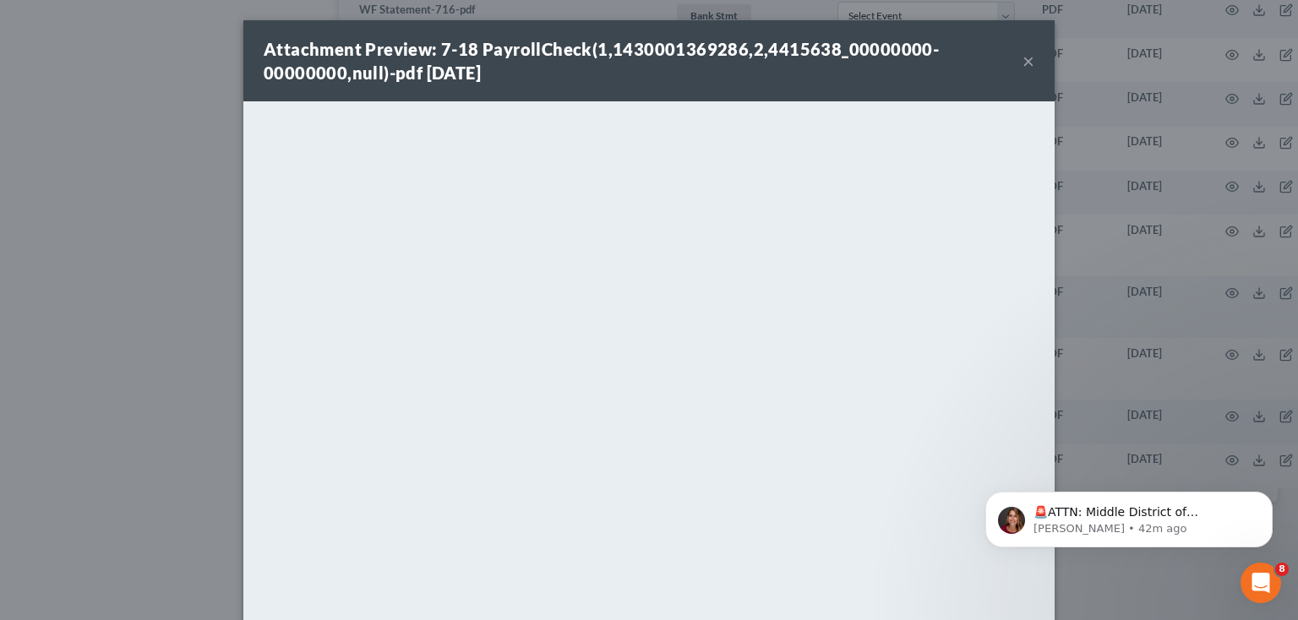
click at [1023, 54] on button "×" at bounding box center [1029, 61] width 12 height 20
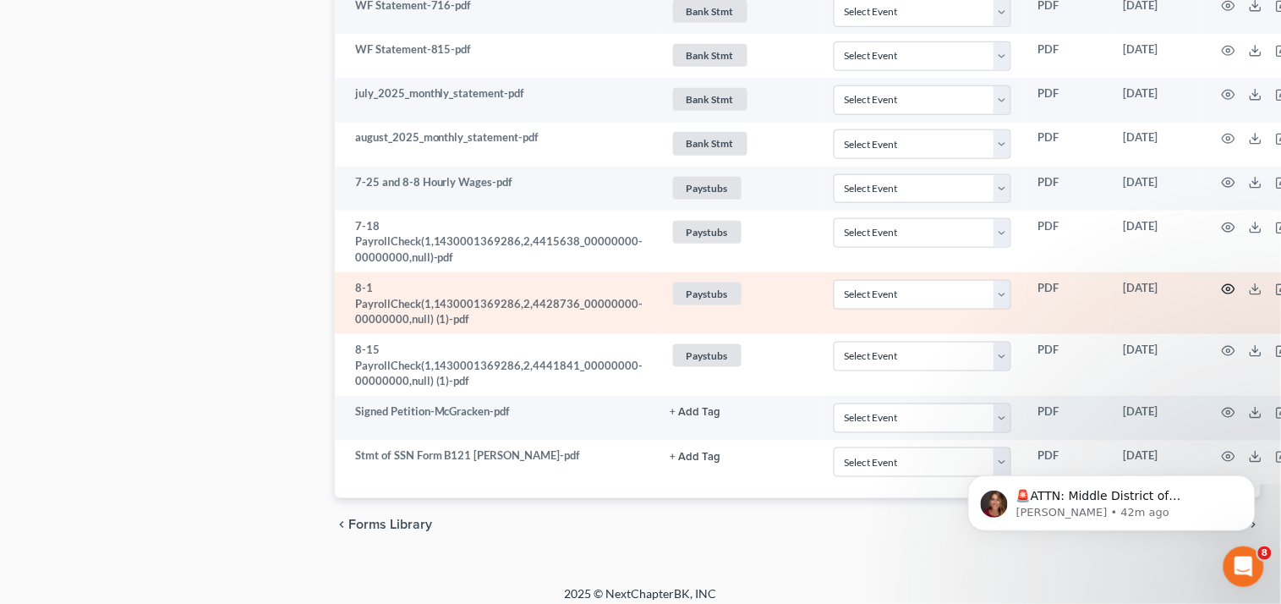
click at [1223, 293] on icon "button" at bounding box center [1227, 288] width 13 height 9
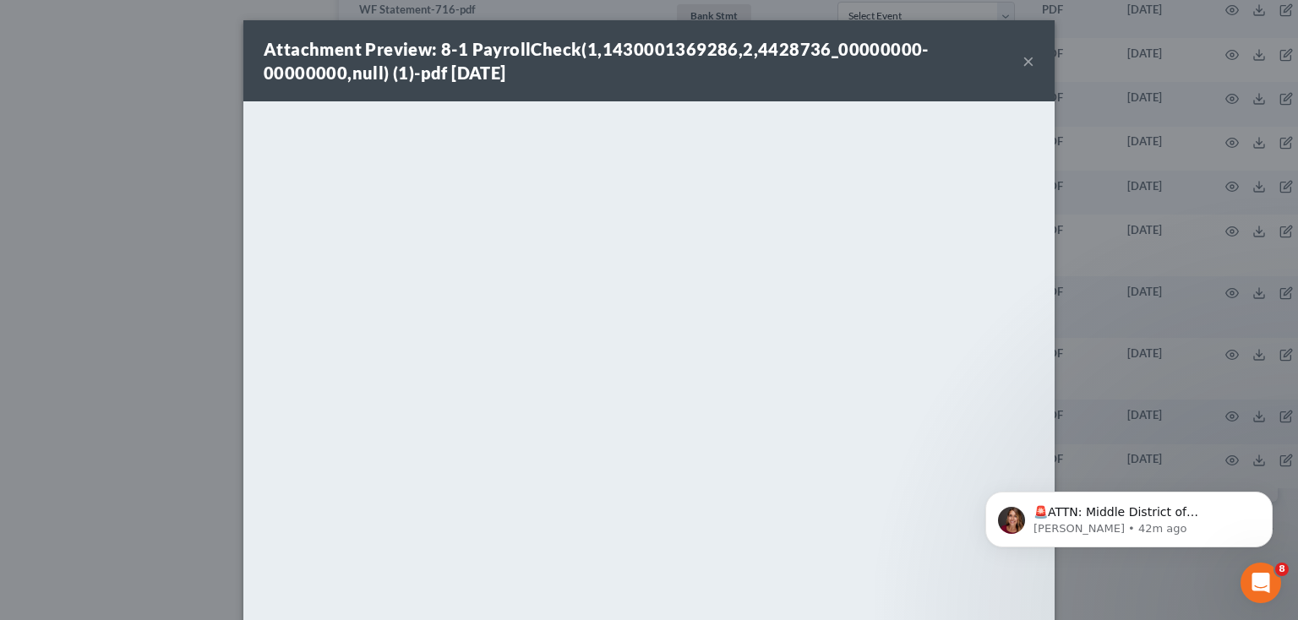
click at [1023, 51] on button "×" at bounding box center [1029, 61] width 12 height 20
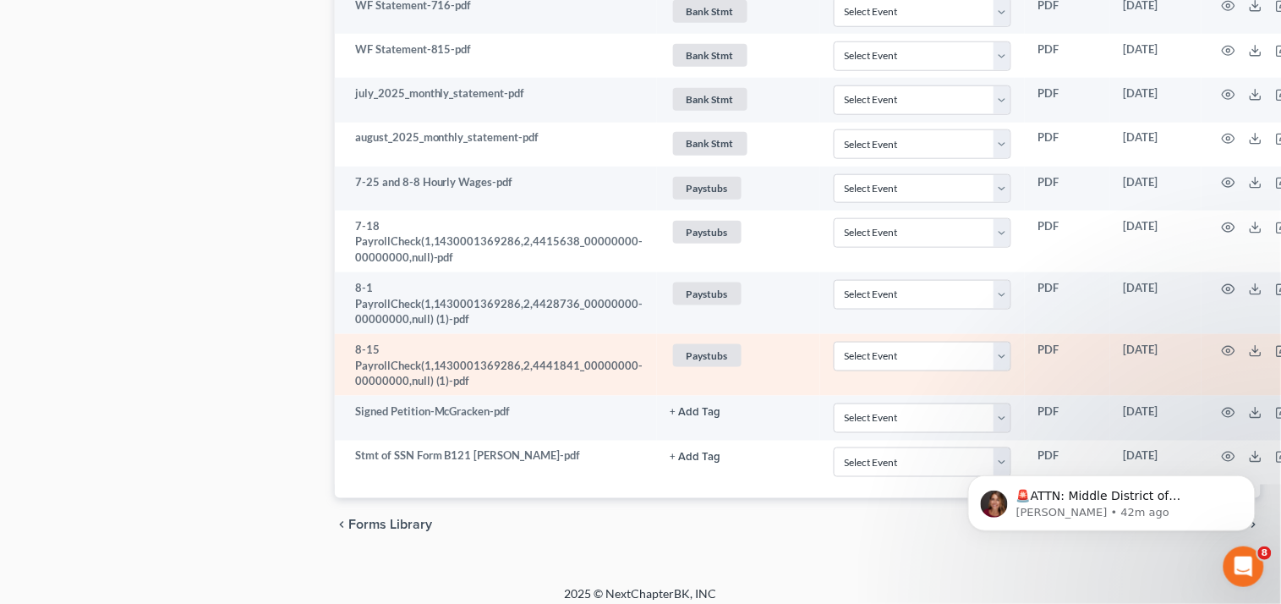
click at [413, 387] on td "8-15 PayrollCheck(1,1430001369286,2,4441841_00000000-00000000,null) (1)-pdf" at bounding box center [496, 365] width 322 height 62
click at [1222, 353] on icon "button" at bounding box center [1228, 351] width 14 height 14
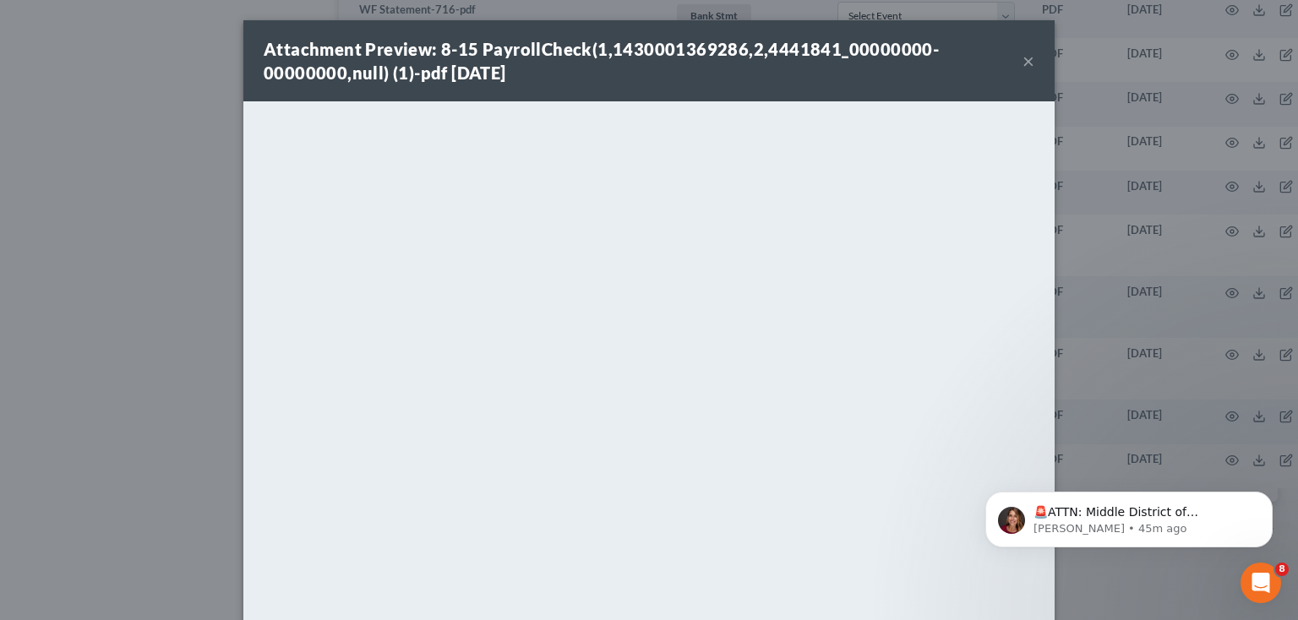
click at [1023, 62] on button "×" at bounding box center [1029, 61] width 12 height 20
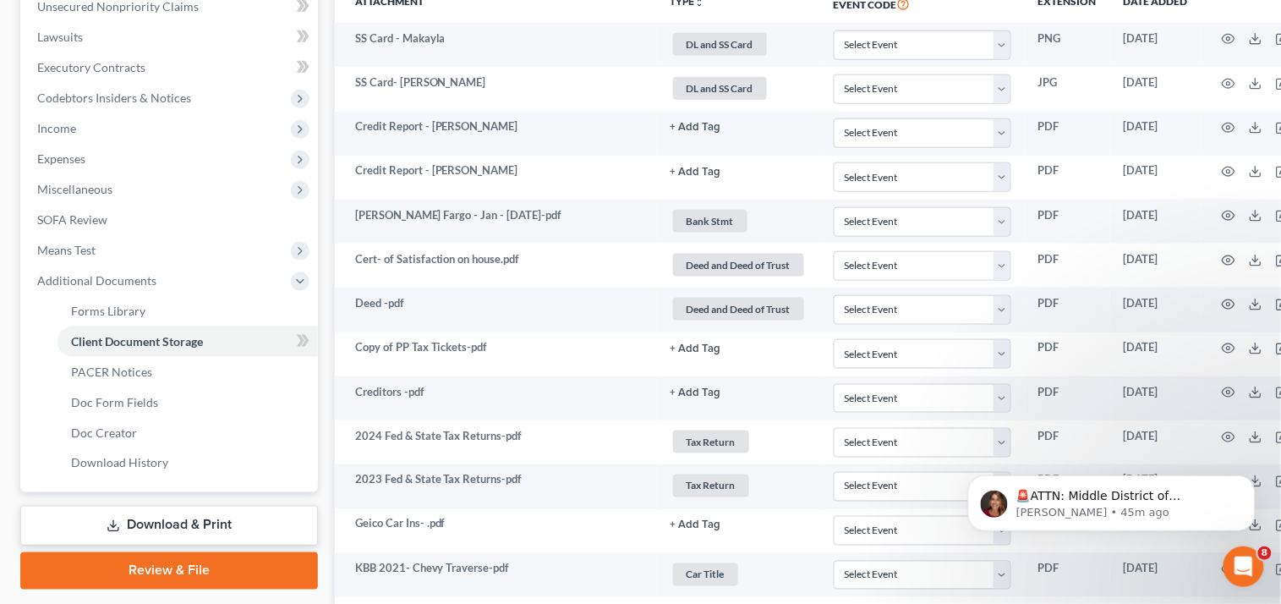
scroll to position [465, 0]
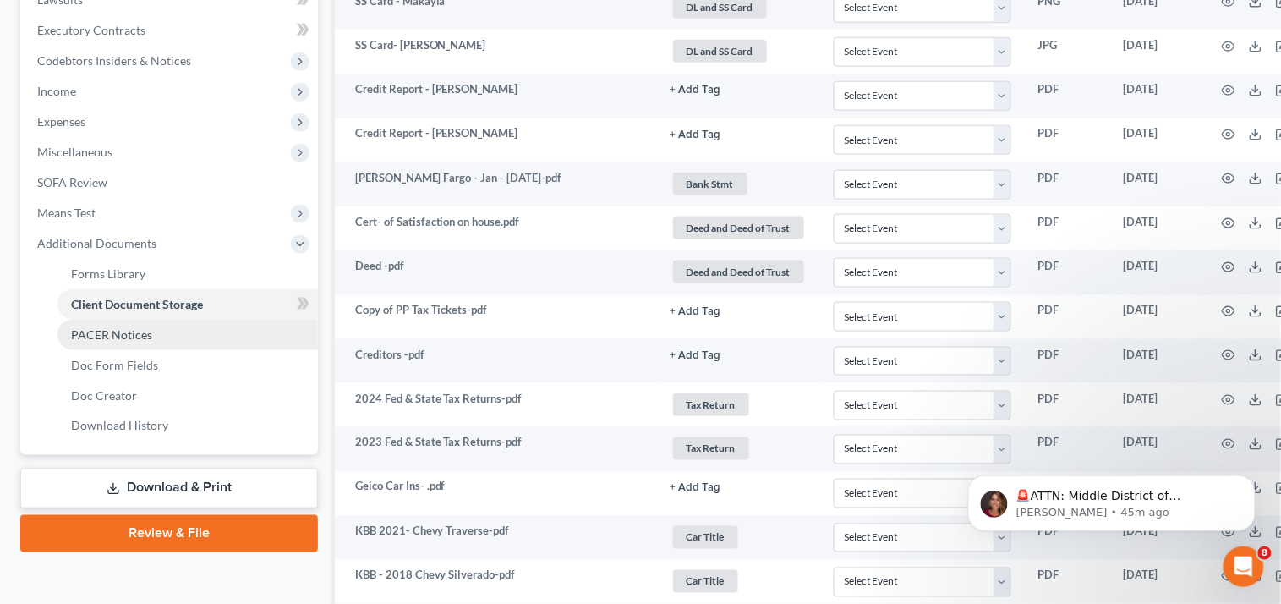
click at [136, 323] on link "PACER Notices" at bounding box center [187, 335] width 260 height 30
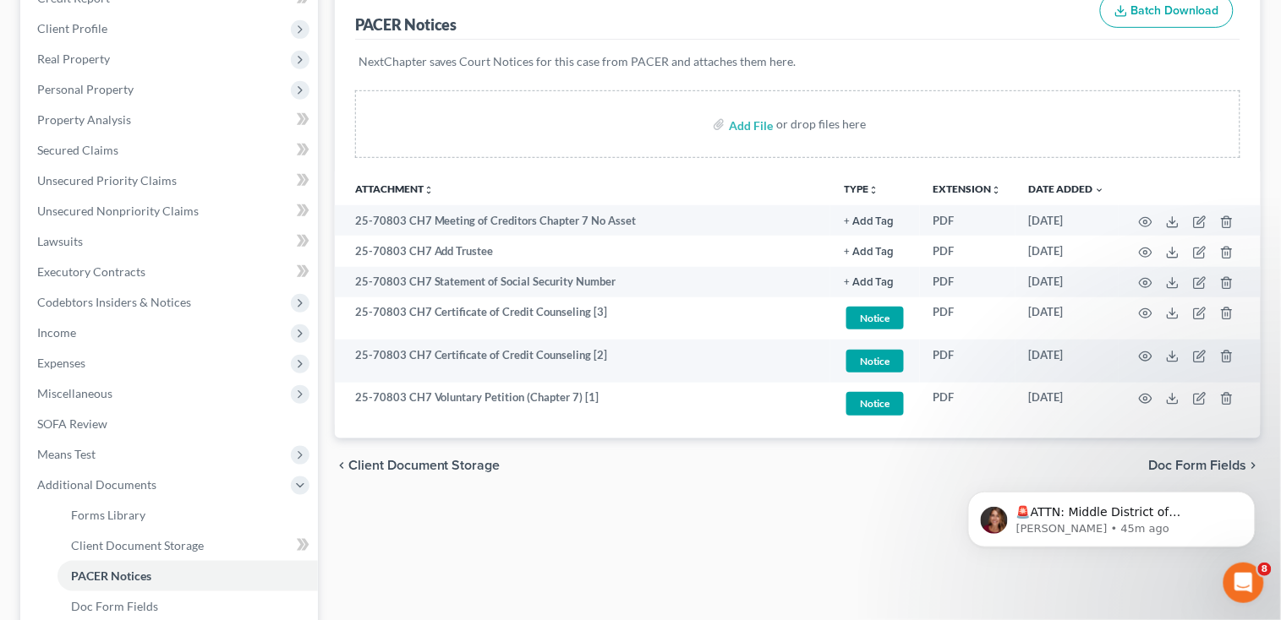
scroll to position [225, 0]
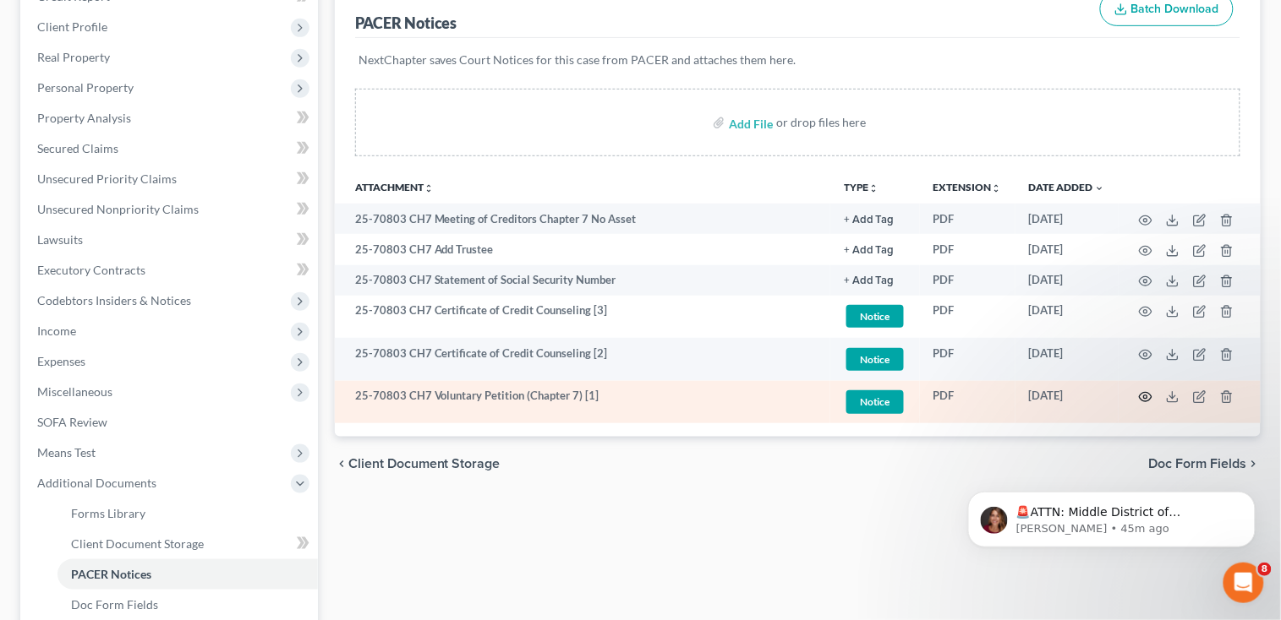
click at [1143, 401] on icon "button" at bounding box center [1146, 398] width 14 height 14
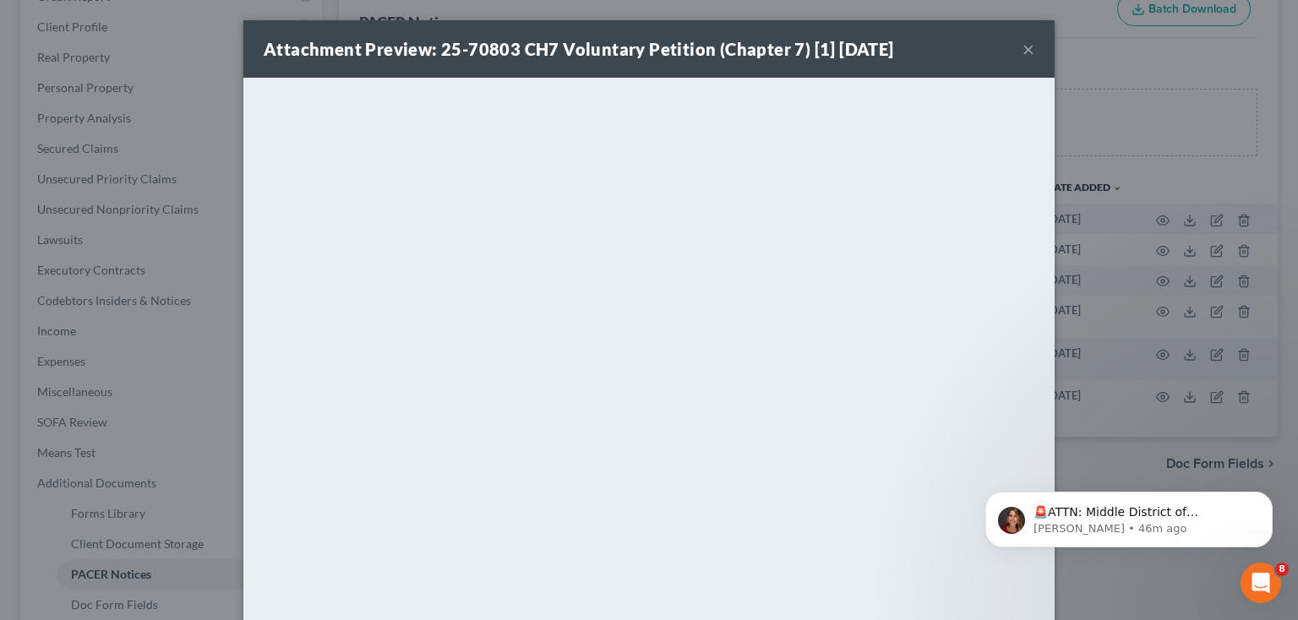
click at [1023, 49] on button "×" at bounding box center [1029, 49] width 12 height 20
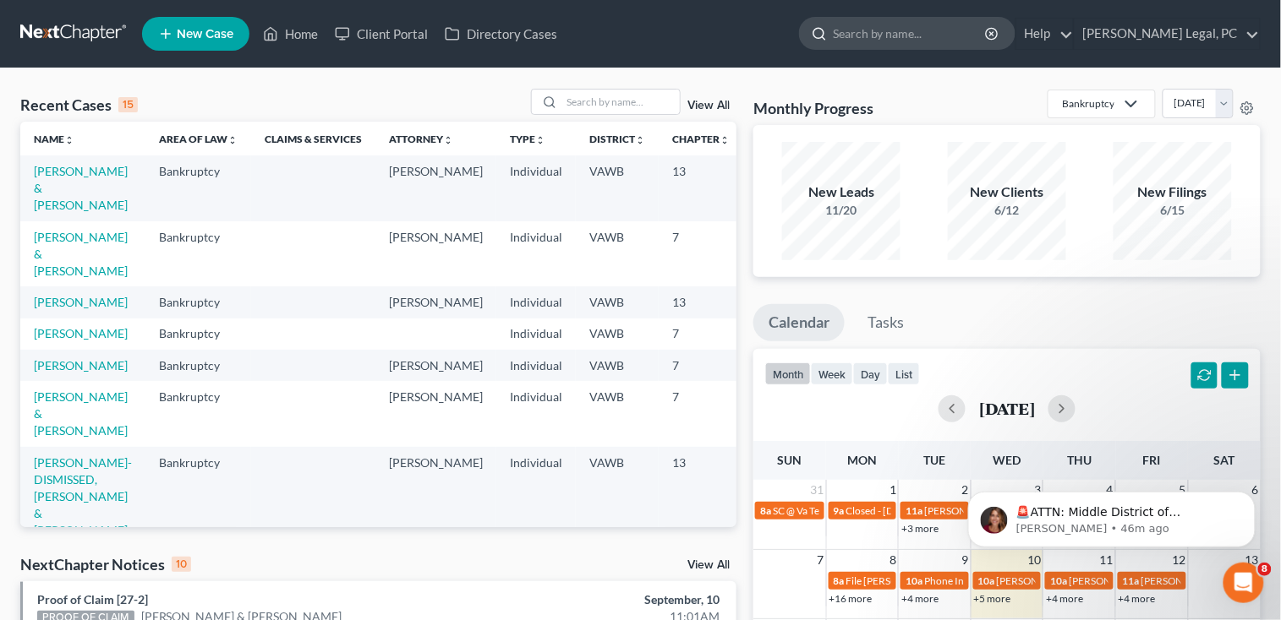
click at [962, 37] on input "search" at bounding box center [910, 33] width 155 height 31
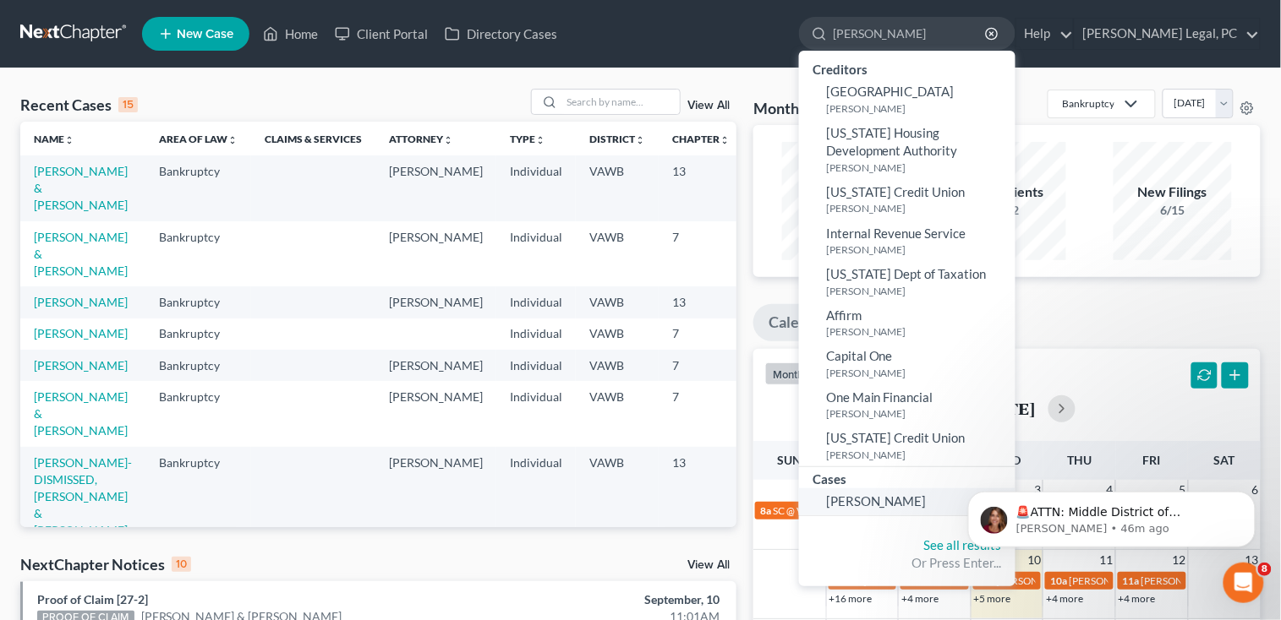
type input "[PERSON_NAME]"
click at [928, 490] on link "[PERSON_NAME]" at bounding box center [907, 502] width 216 height 26
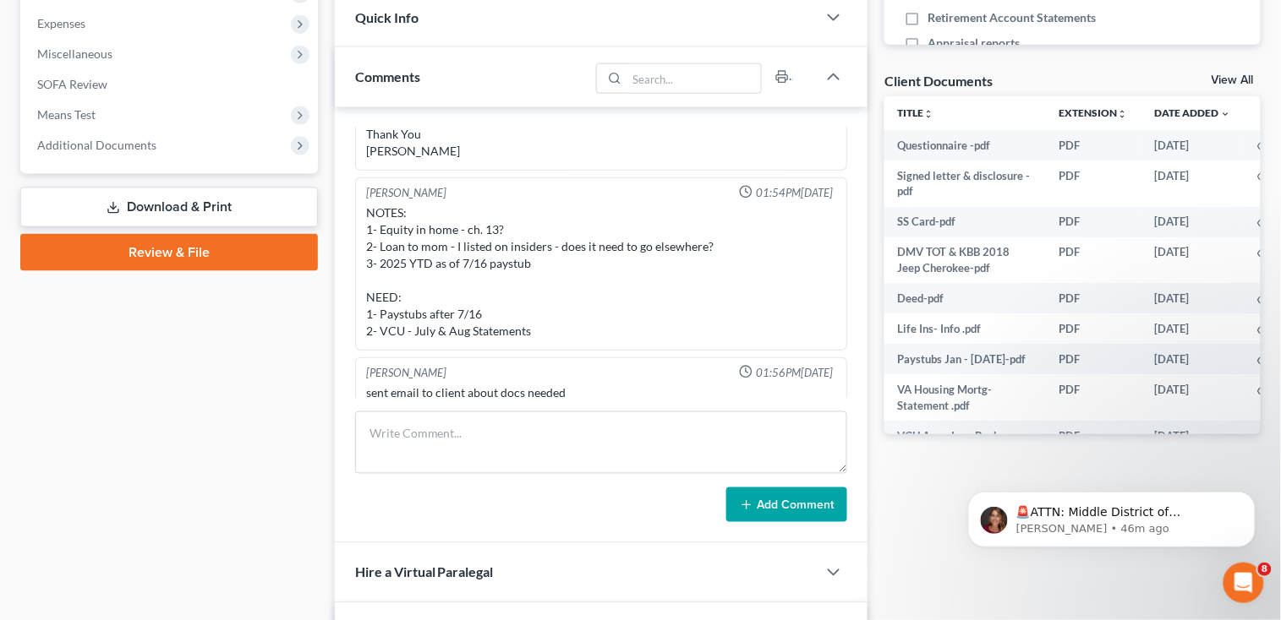
scroll to position [322, 0]
